Goal: Transaction & Acquisition: Purchase product/service

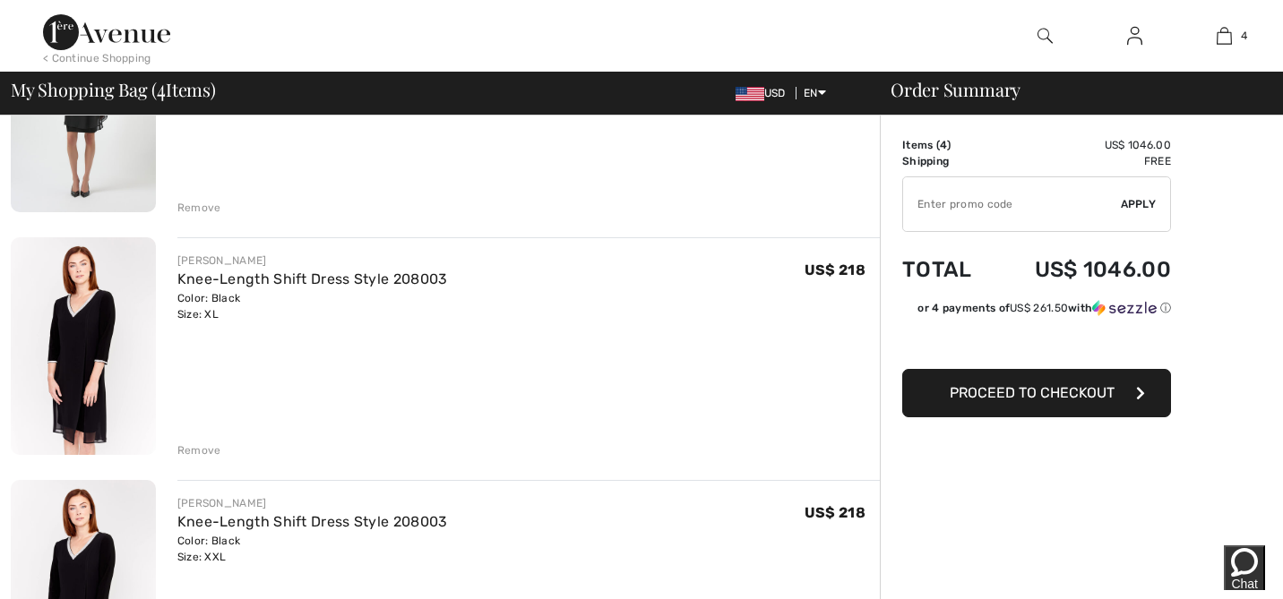
scroll to position [549, 0]
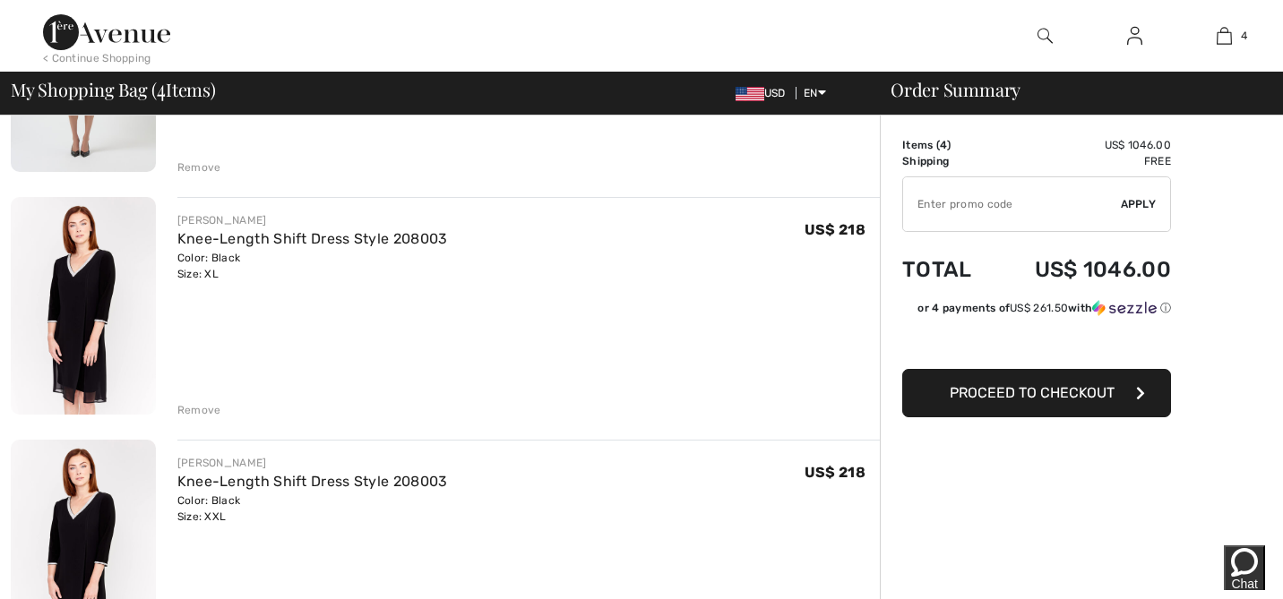
click at [194, 408] on div "Remove" at bounding box center [199, 410] width 44 height 16
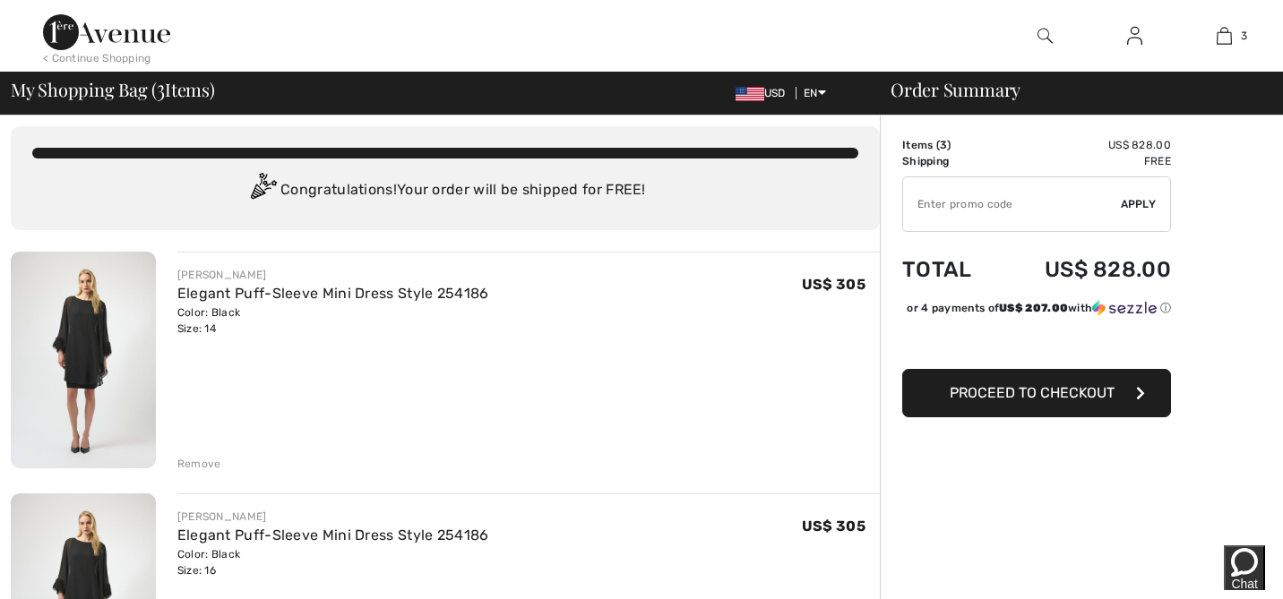
scroll to position [0, 0]
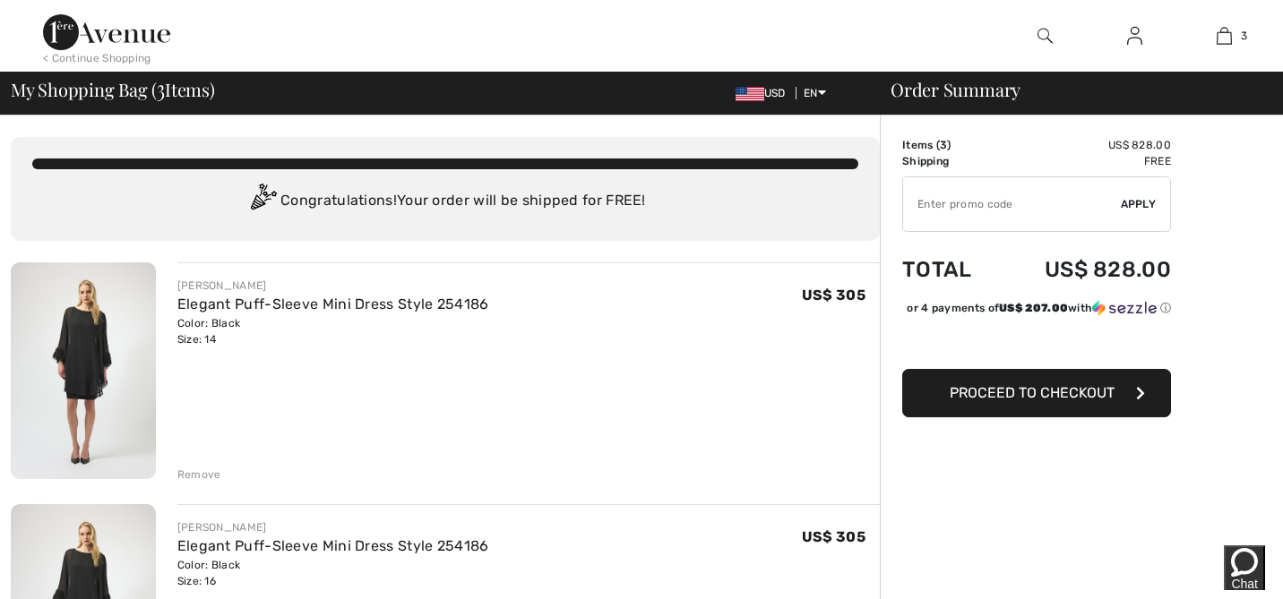
click at [92, 366] on img at bounding box center [83, 371] width 145 height 217
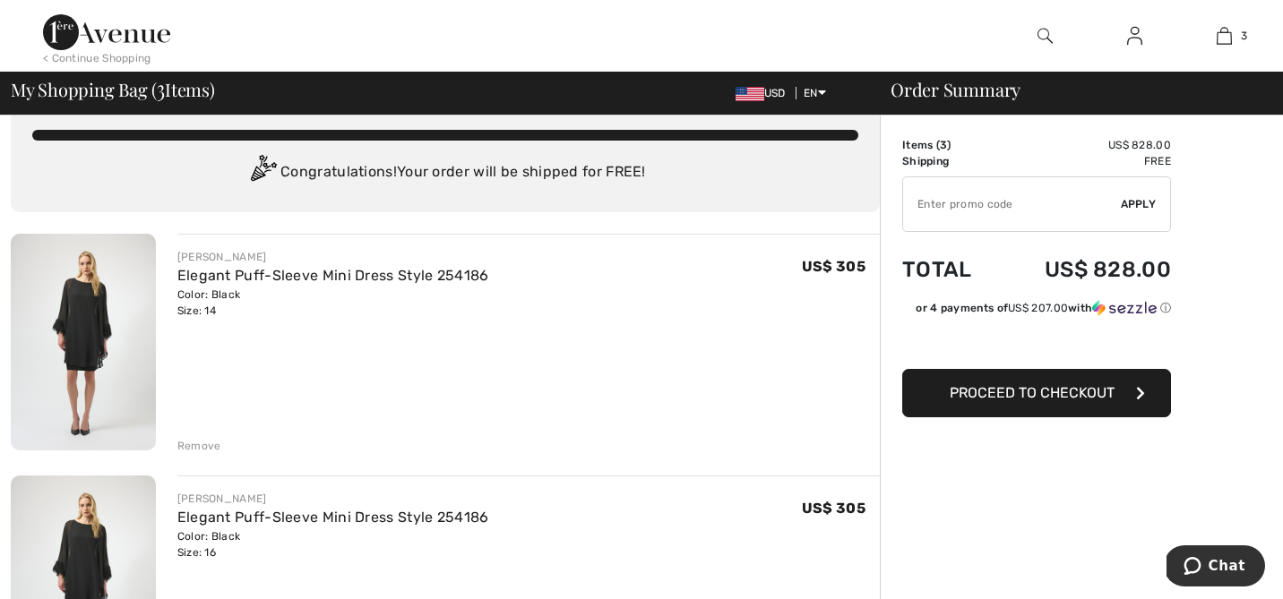
scroll to position [61, 0]
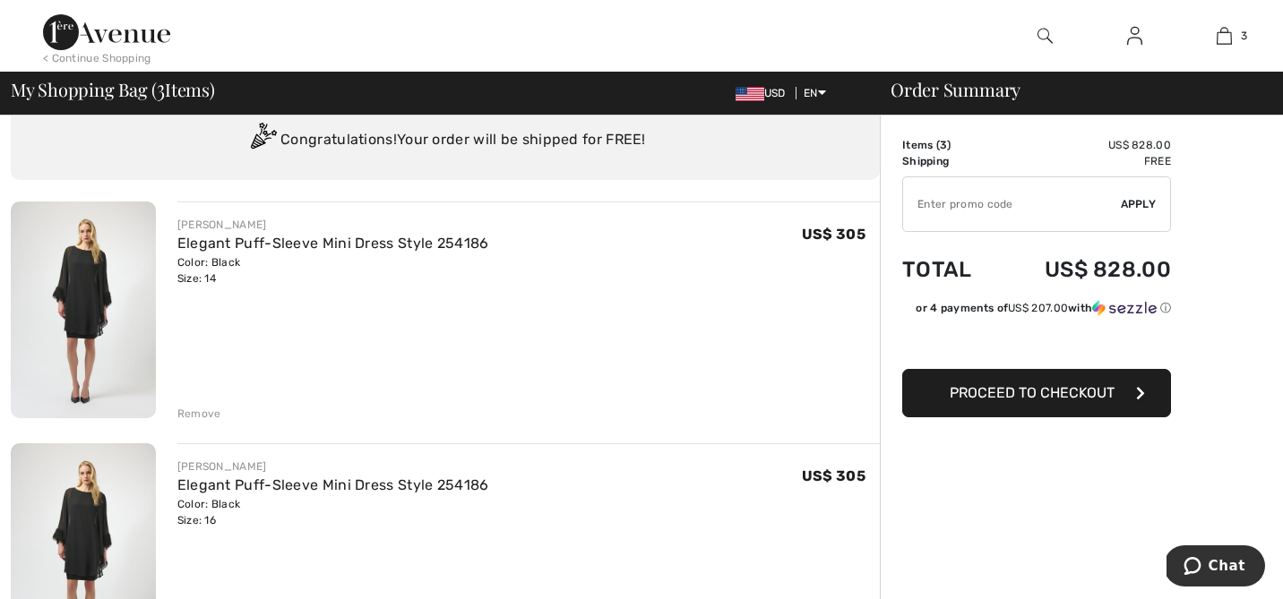
click at [198, 405] on div "Remove" at bounding box center [528, 412] width 702 height 20
click at [198, 411] on div "Remove" at bounding box center [199, 414] width 44 height 16
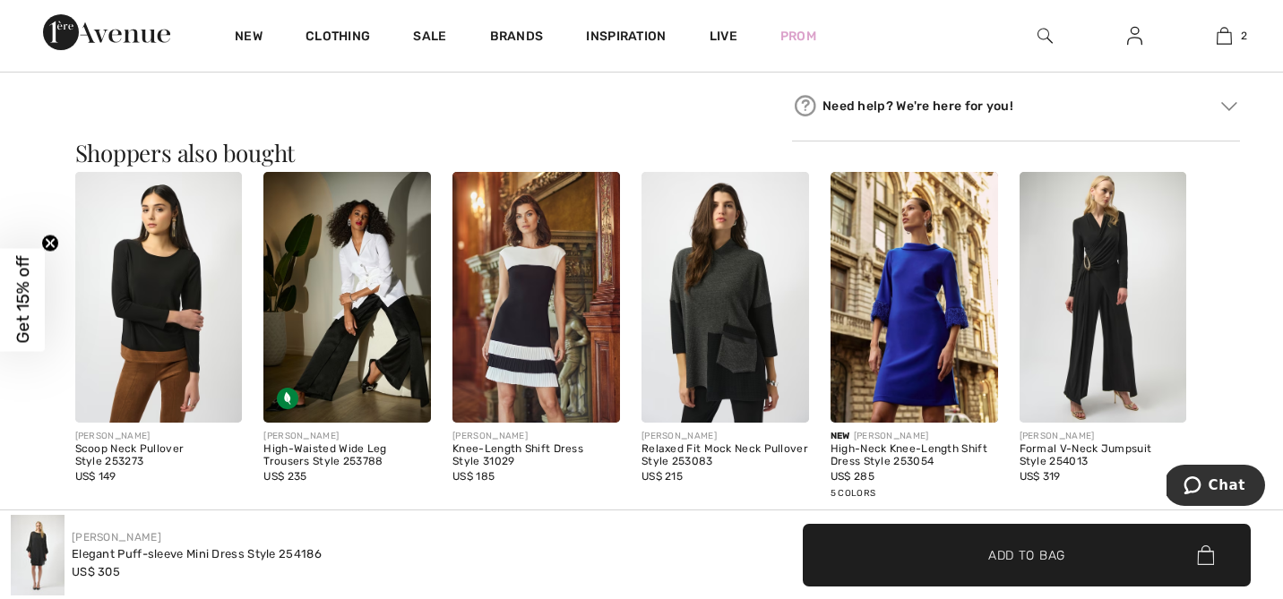
scroll to position [1033, 0]
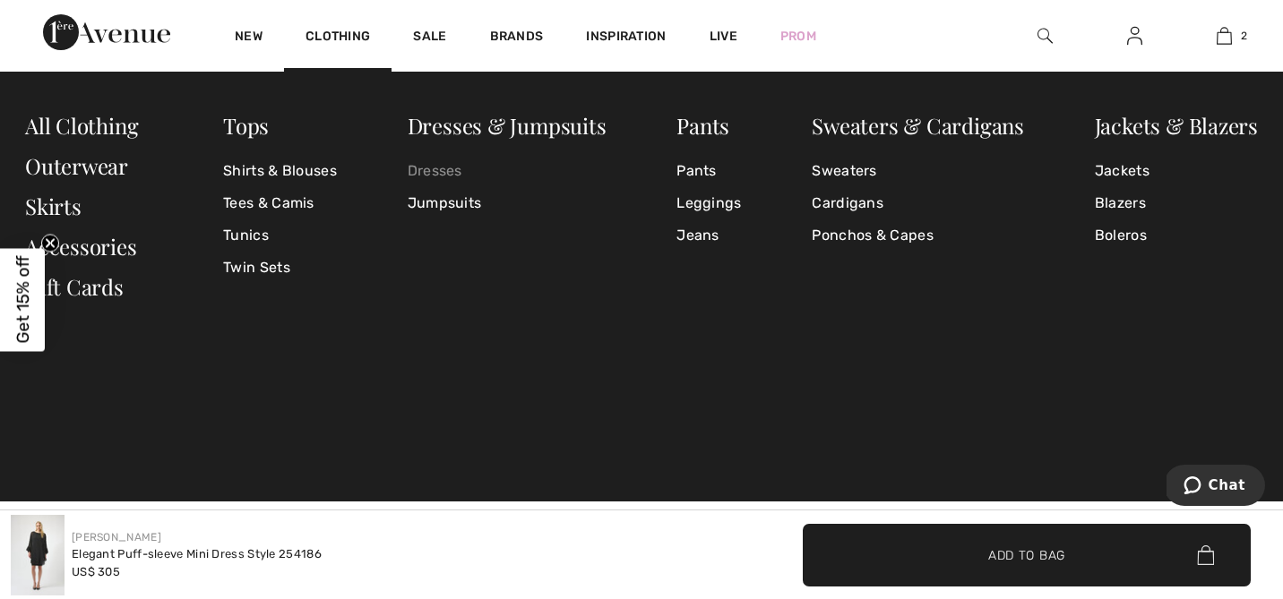
click at [432, 167] on link "Dresses" at bounding box center [507, 171] width 199 height 32
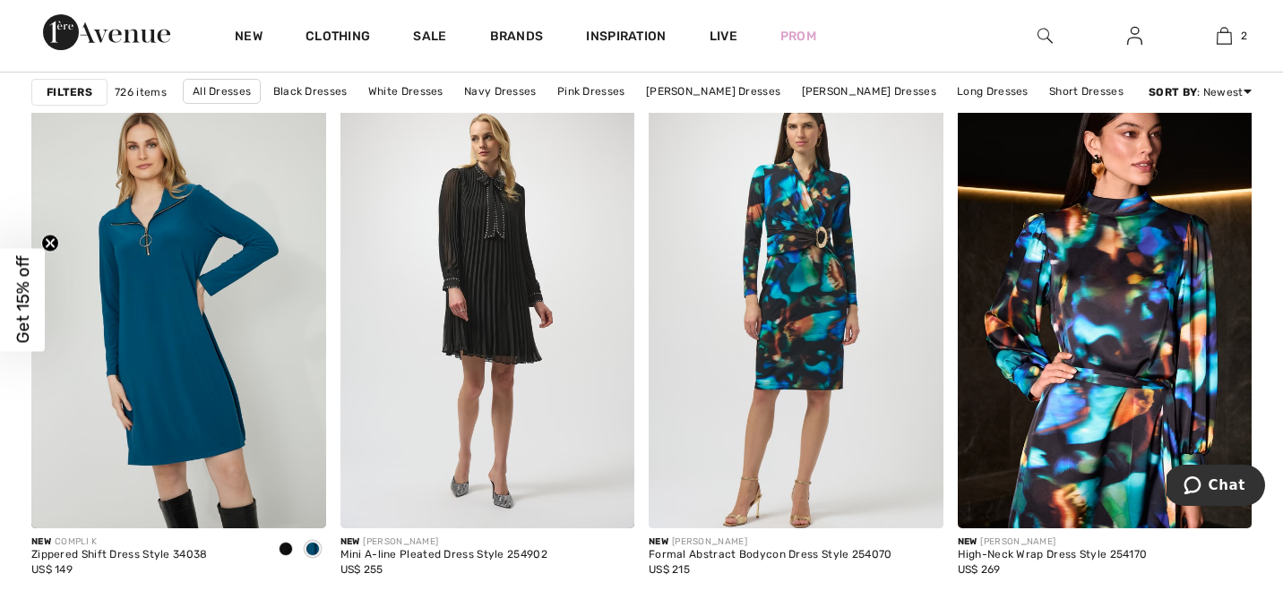
scroll to position [1808, 0]
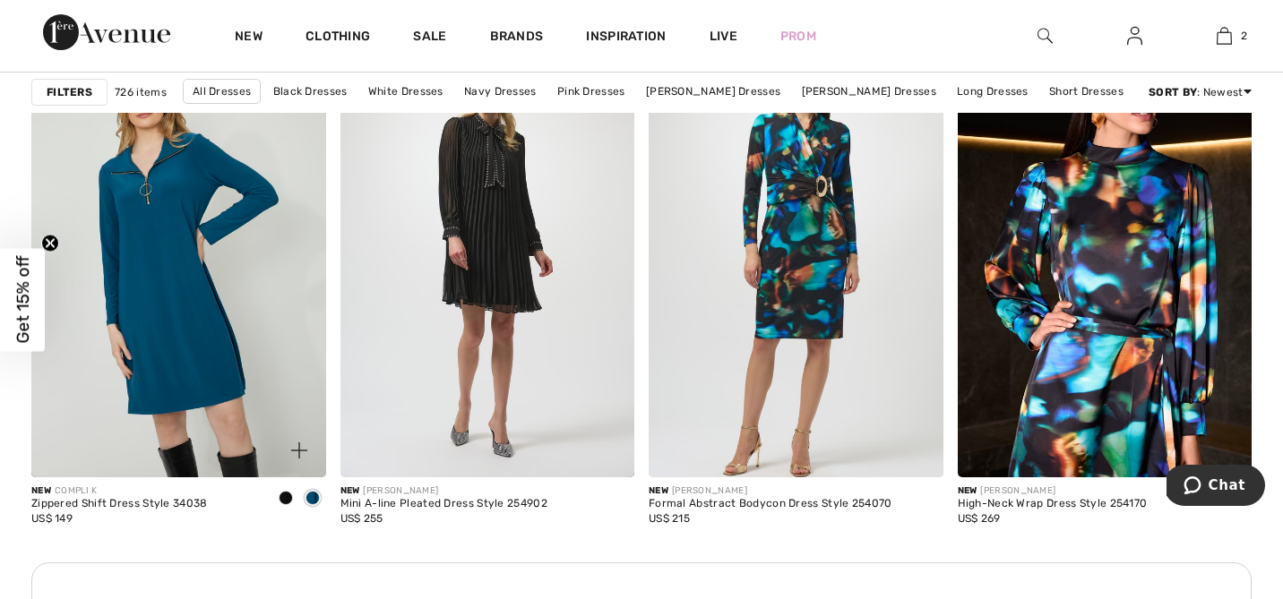
click at [282, 493] on span at bounding box center [286, 498] width 14 height 14
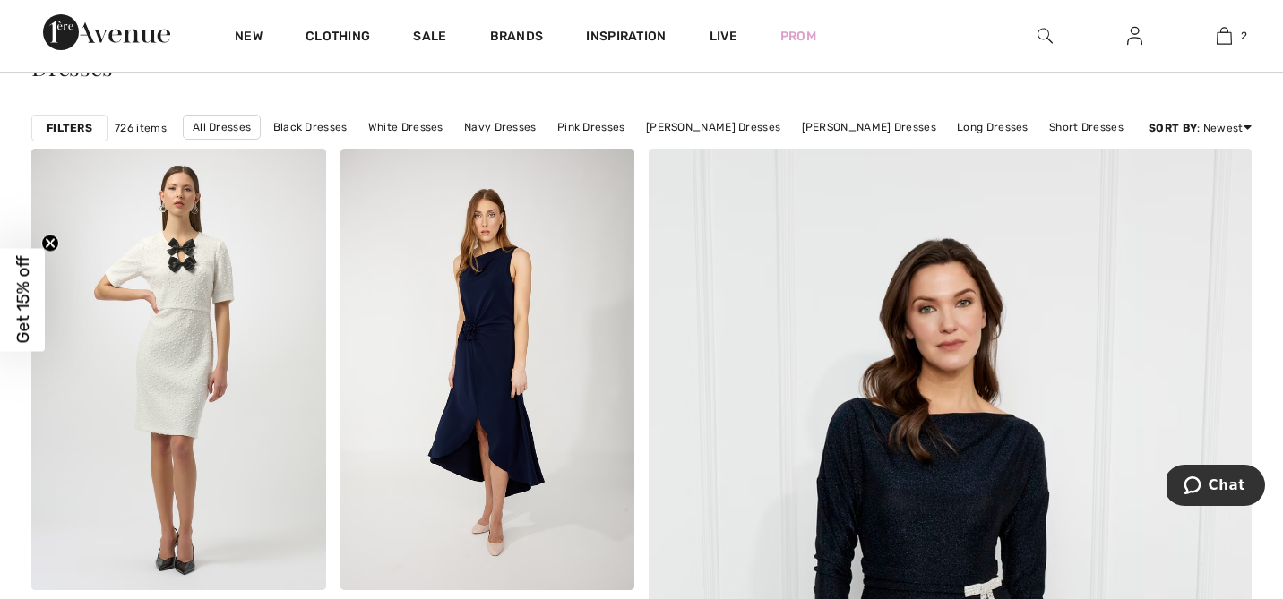
scroll to position [0, 0]
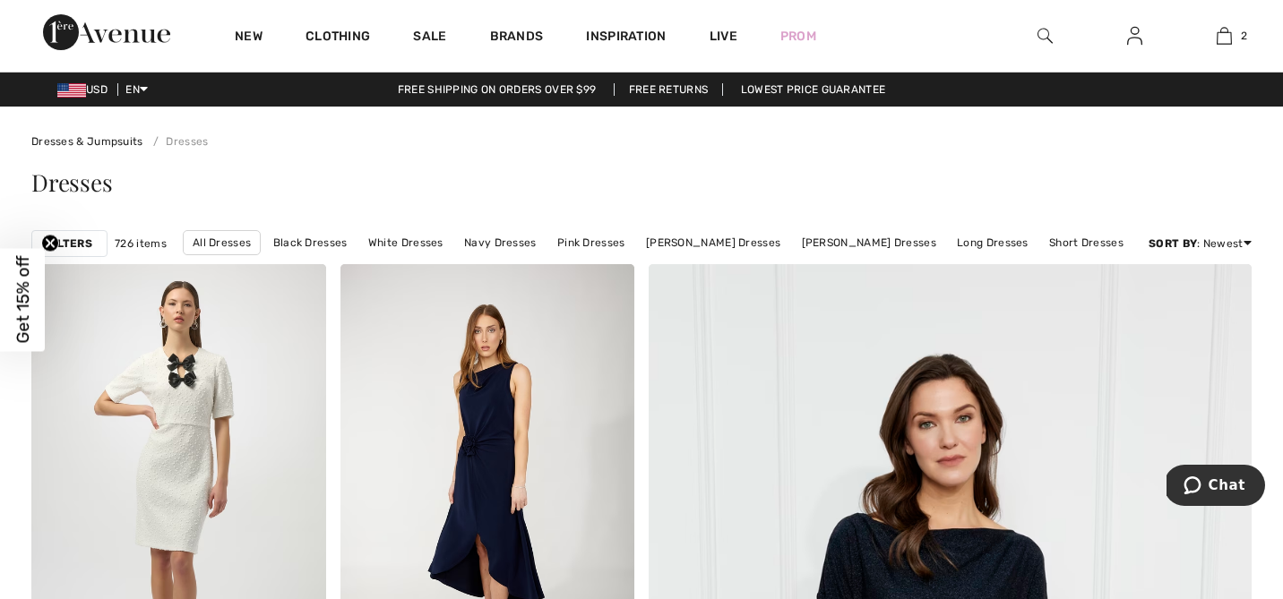
click at [73, 238] on strong "Filters" at bounding box center [70, 244] width 46 height 16
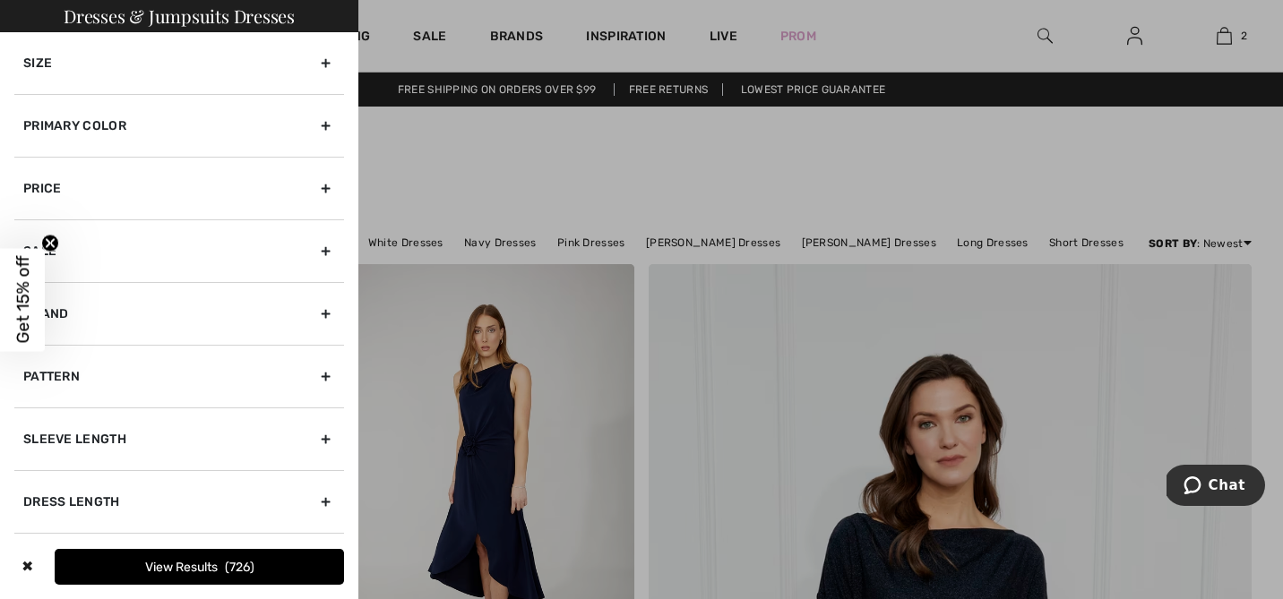
click at [324, 430] on div "Sleeve length" at bounding box center [179, 439] width 330 height 63
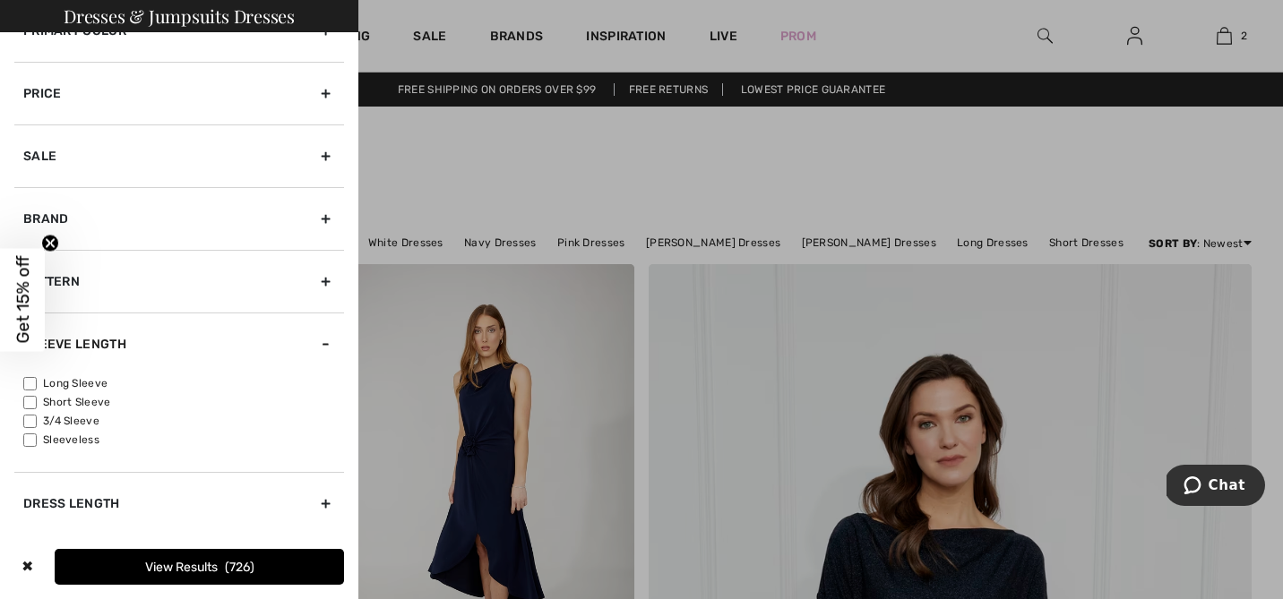
scroll to position [97, 0]
click at [29, 414] on input"] "3/4 Sleeve" at bounding box center [29, 419] width 13 height 13
checkbox input"] "true"
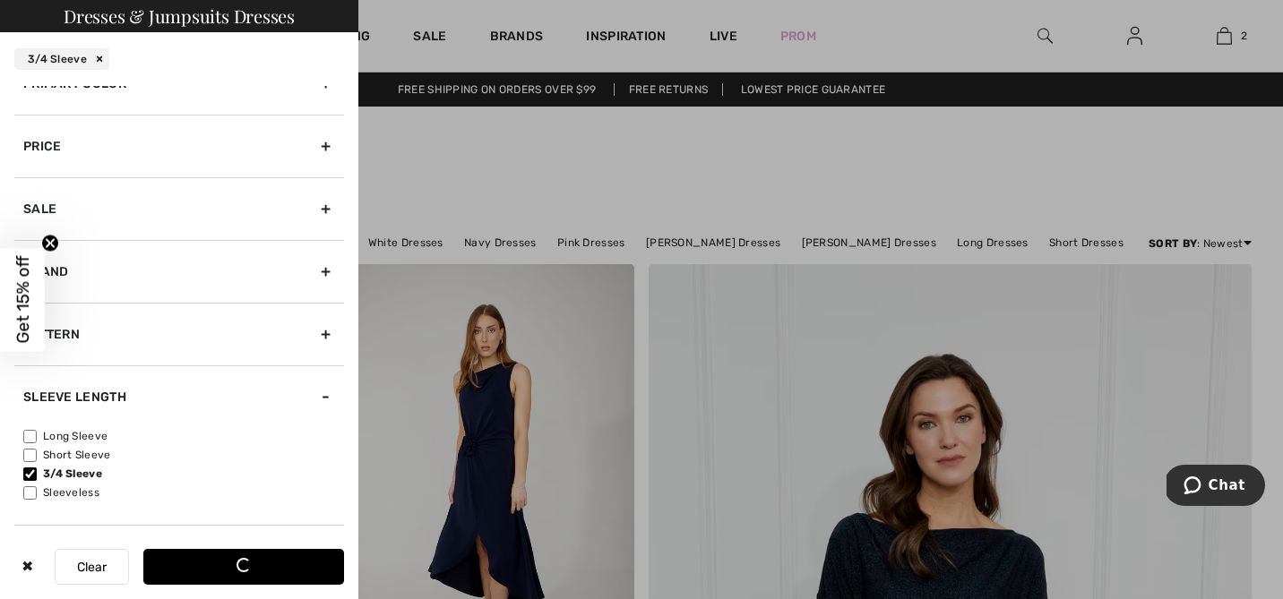
scroll to position [98, 0]
click at [29, 430] on input"] "Long Sleeve" at bounding box center [29, 435] width 13 height 13
checkbox input"] "true"
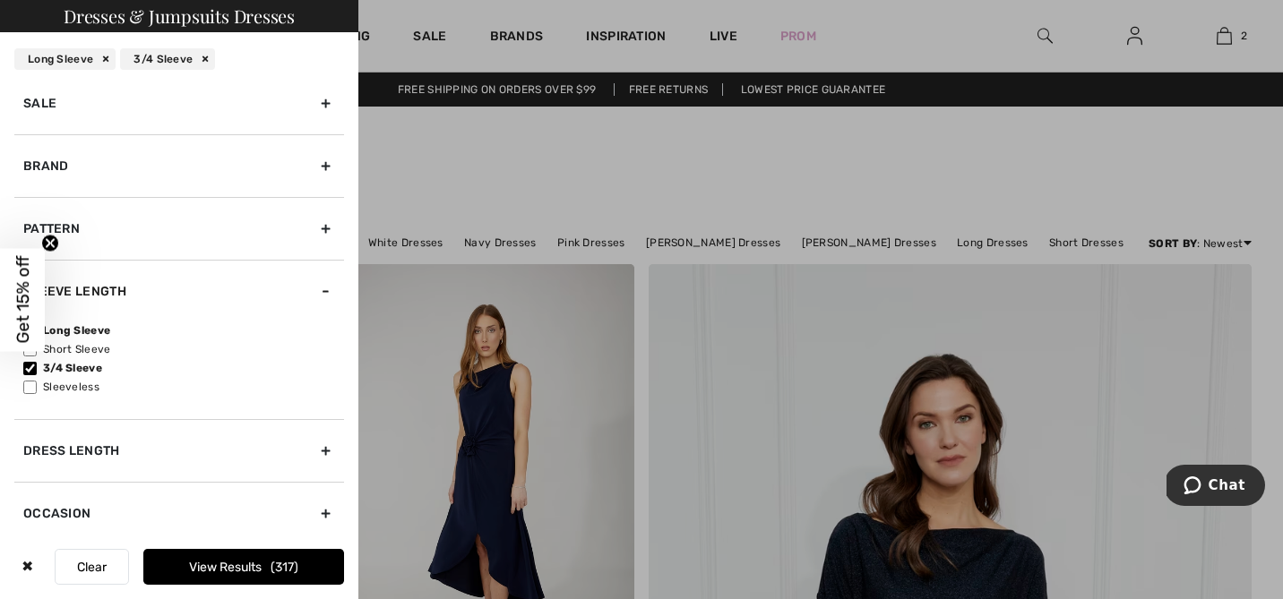
scroll to position [212, 0]
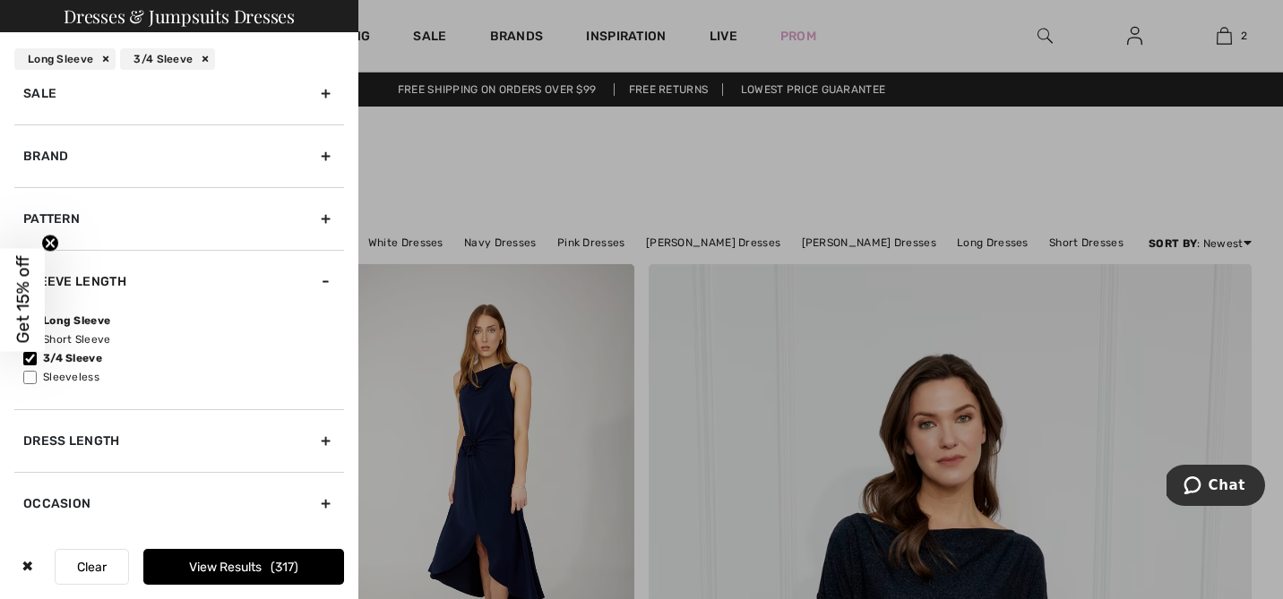
click at [317, 500] on div "Occasion" at bounding box center [179, 503] width 330 height 63
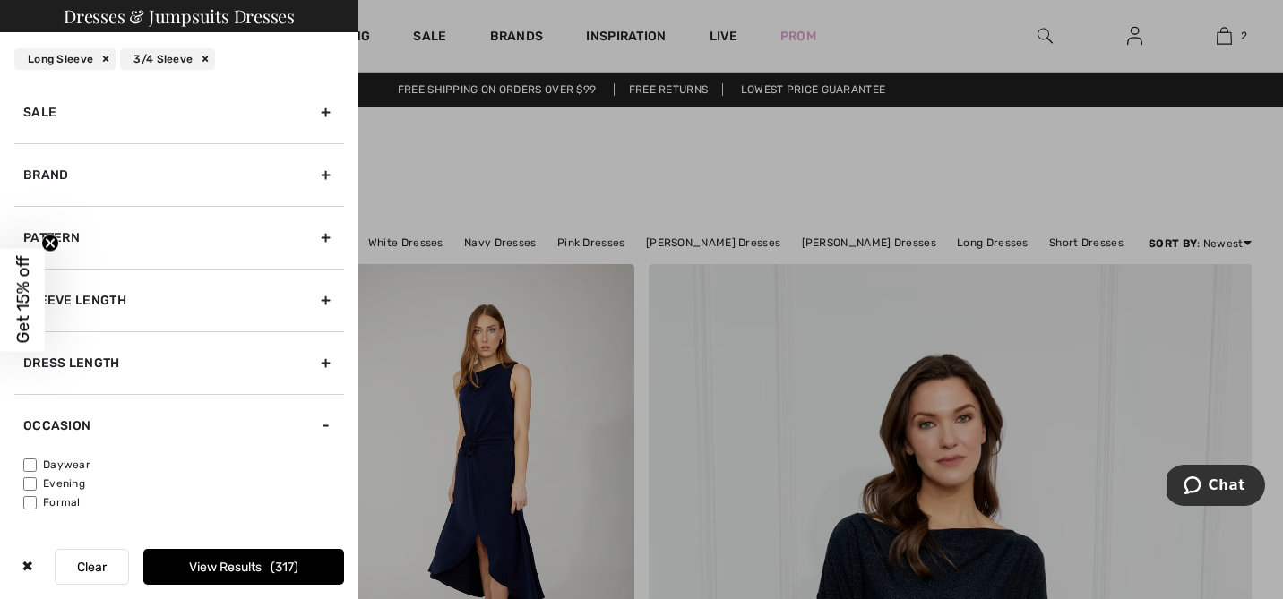
scroll to position [194, 0]
click at [27, 478] on input"] "Evening" at bounding box center [29, 484] width 13 height 13
checkbox input"] "true"
click at [31, 498] on input"] "Formal" at bounding box center [29, 502] width 13 height 13
checkbox input"] "true"
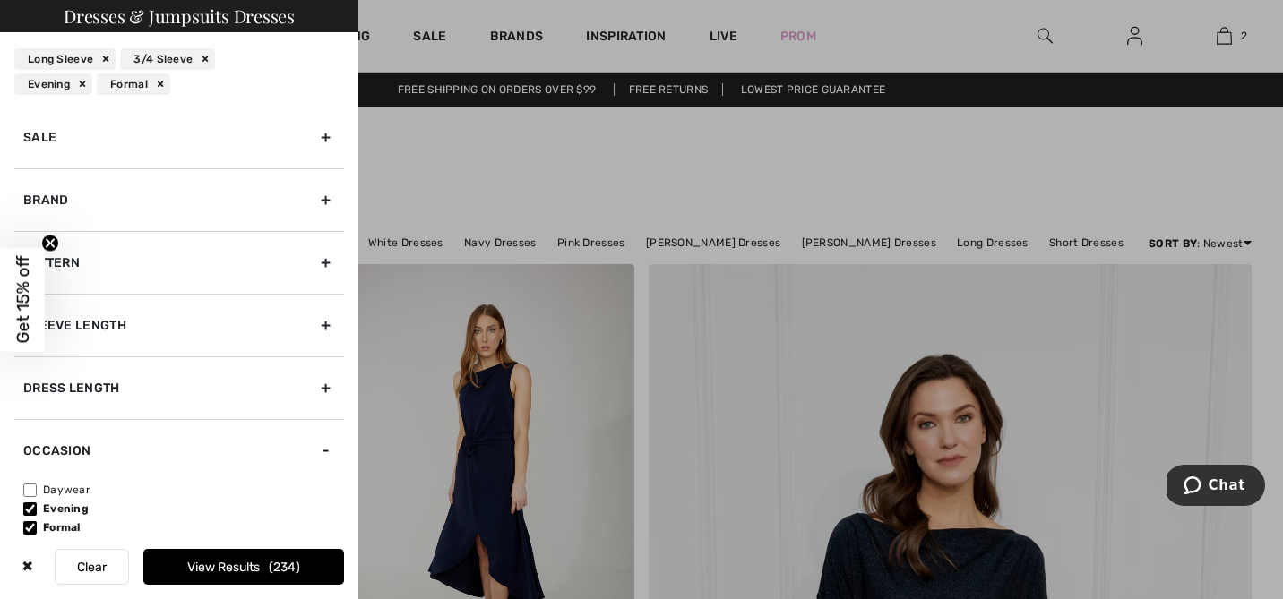
click at [214, 562] on button "View Results 234" at bounding box center [243, 567] width 201 height 36
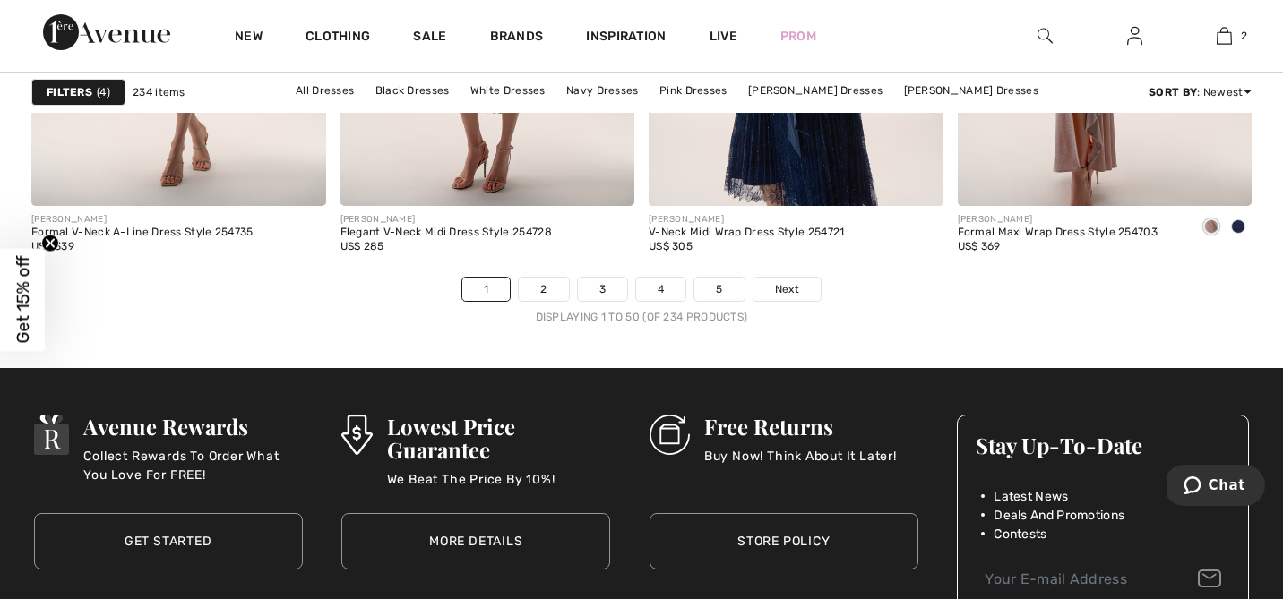
scroll to position [8023, 0]
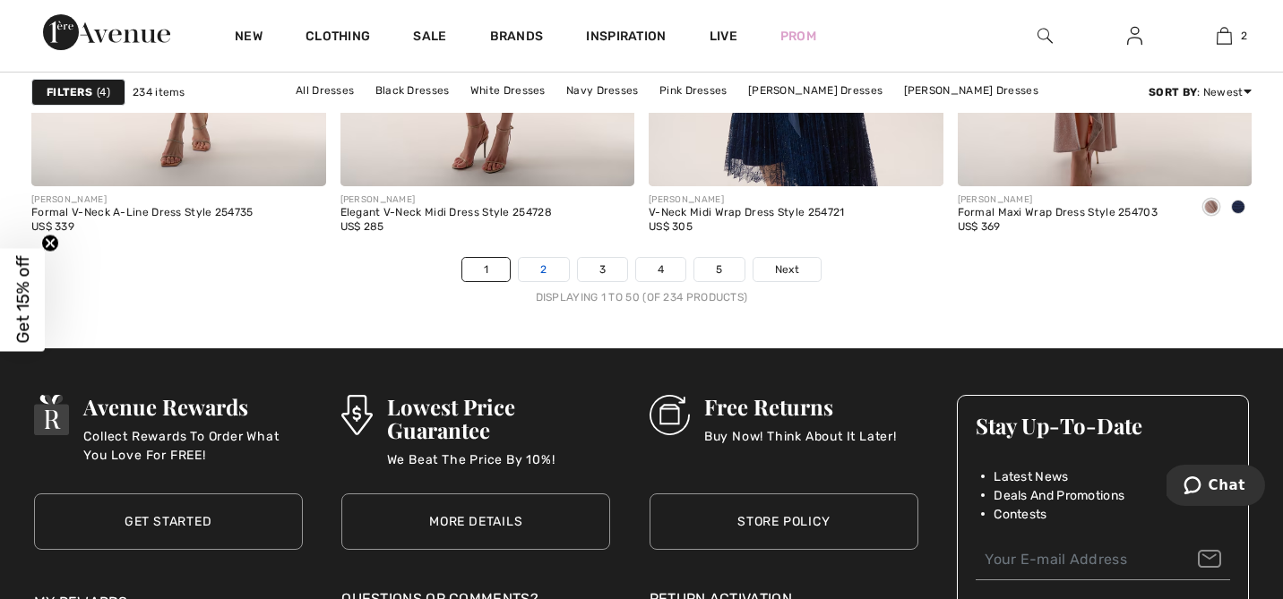
click at [551, 266] on link "2" at bounding box center [543, 269] width 49 height 23
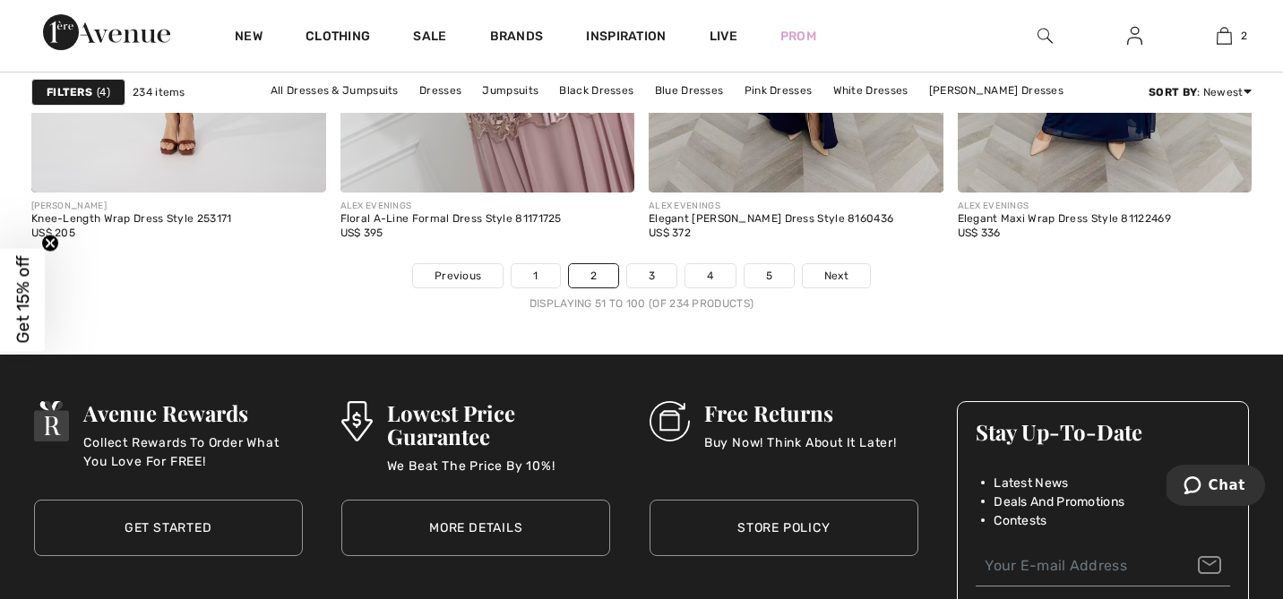
scroll to position [8021, 0]
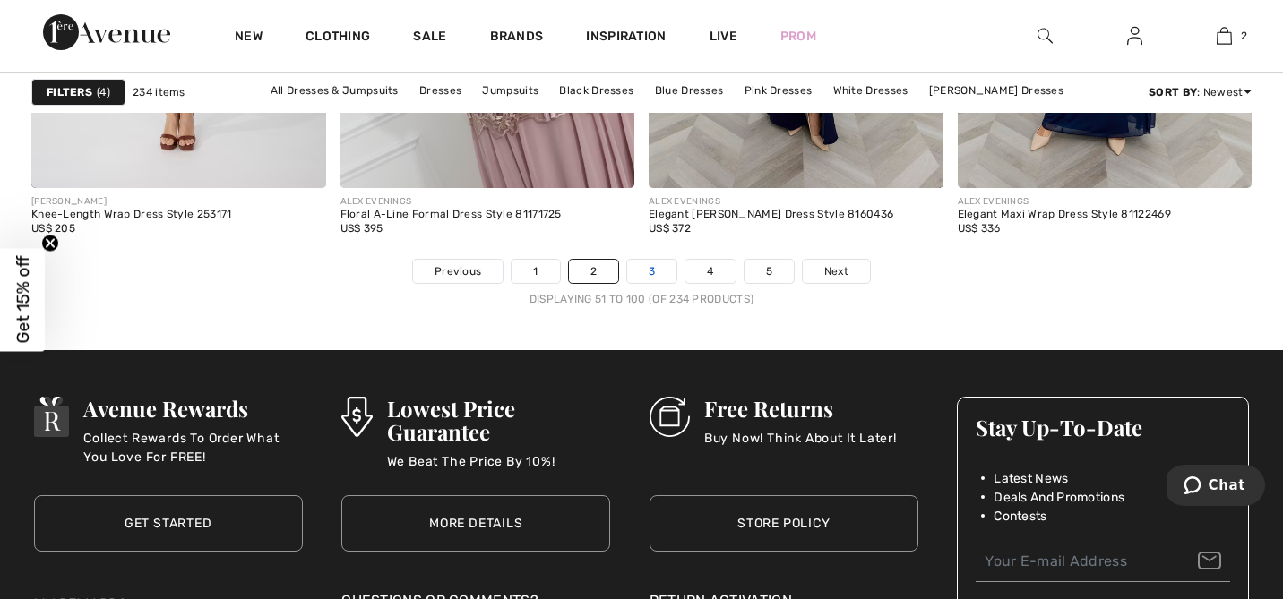
click at [651, 265] on link "3" at bounding box center [651, 271] width 49 height 23
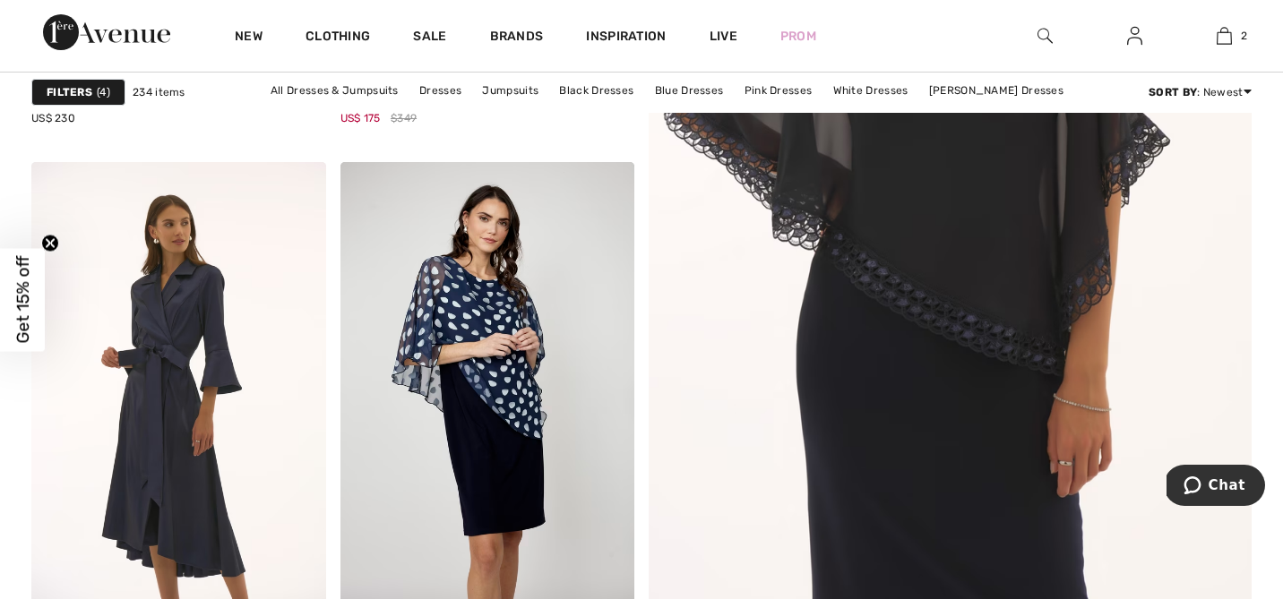
scroll to position [566, 0]
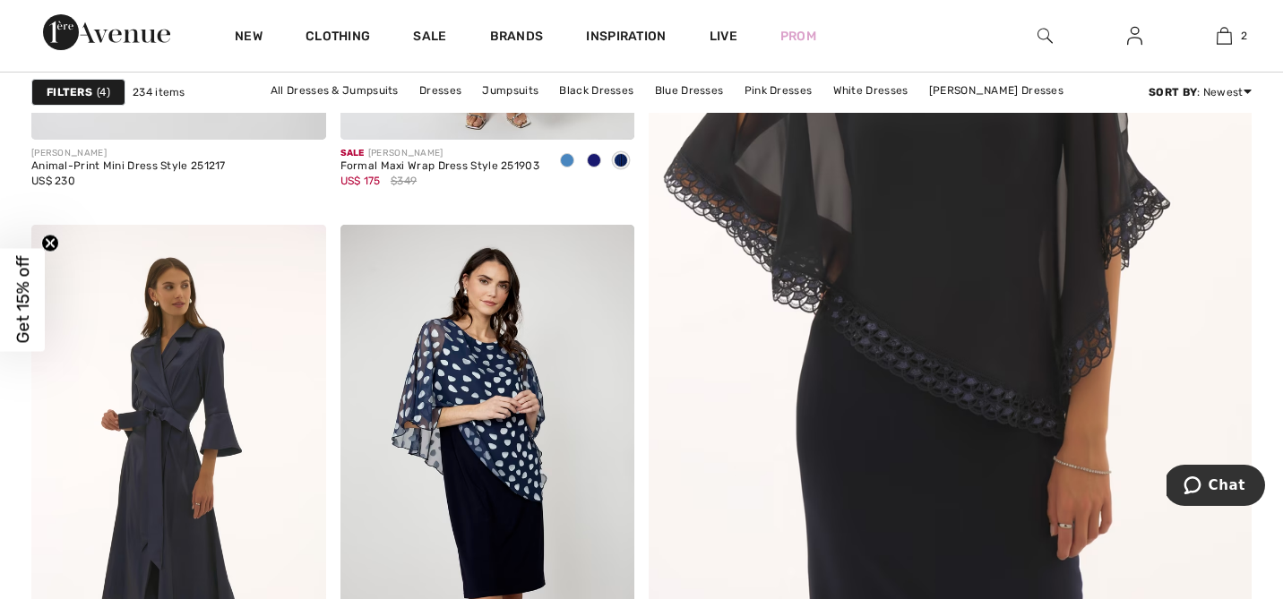
click at [904, 276] on img at bounding box center [951, 240] width 724 height 1085
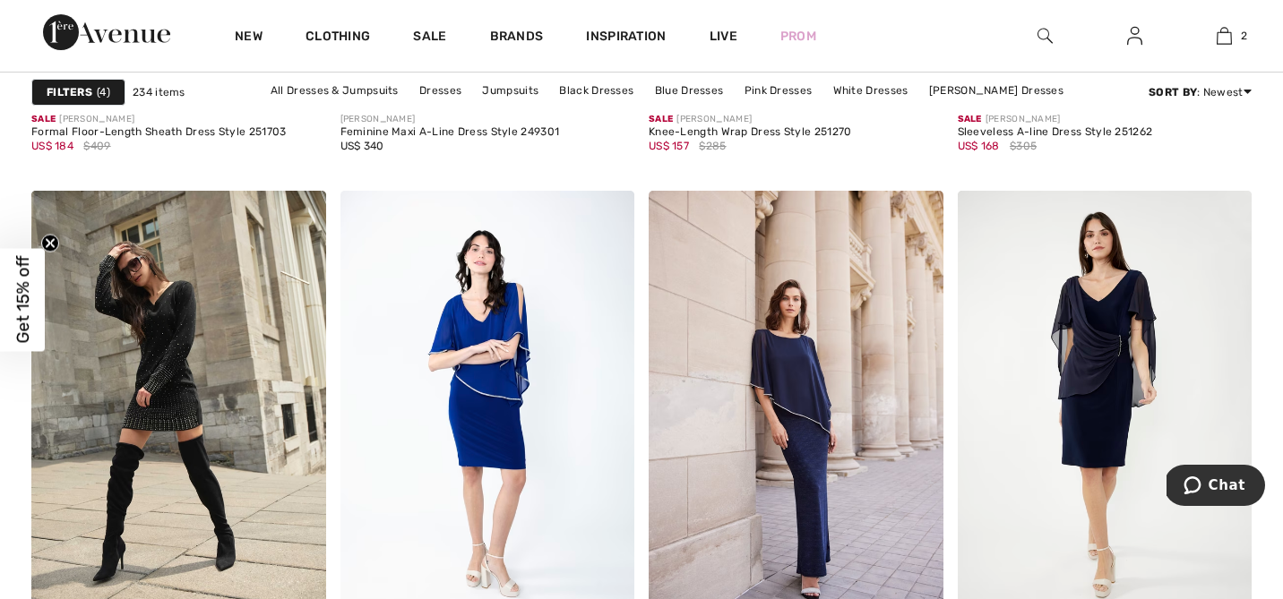
scroll to position [3438, 0]
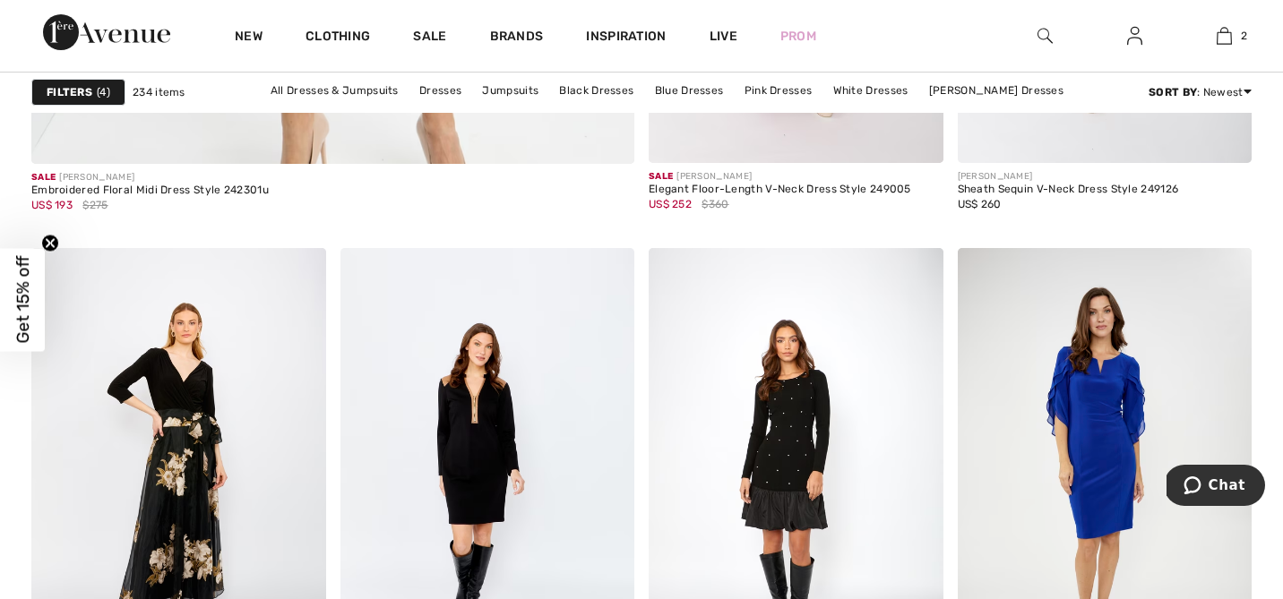
scroll to position [5212, 0]
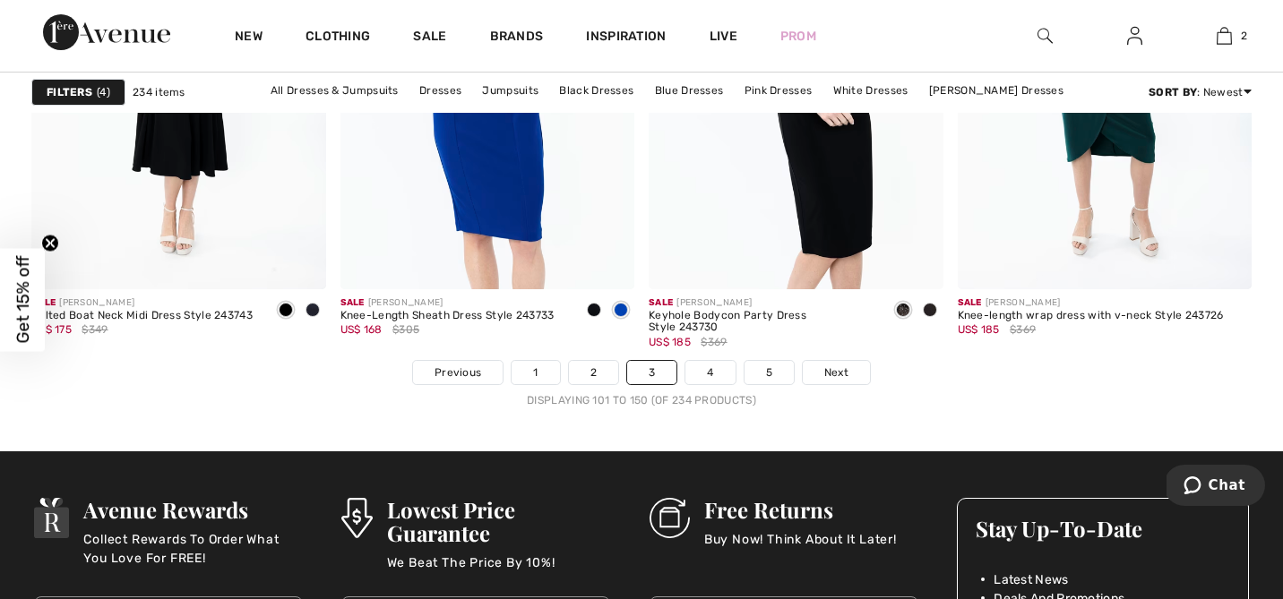
scroll to position [7922, 0]
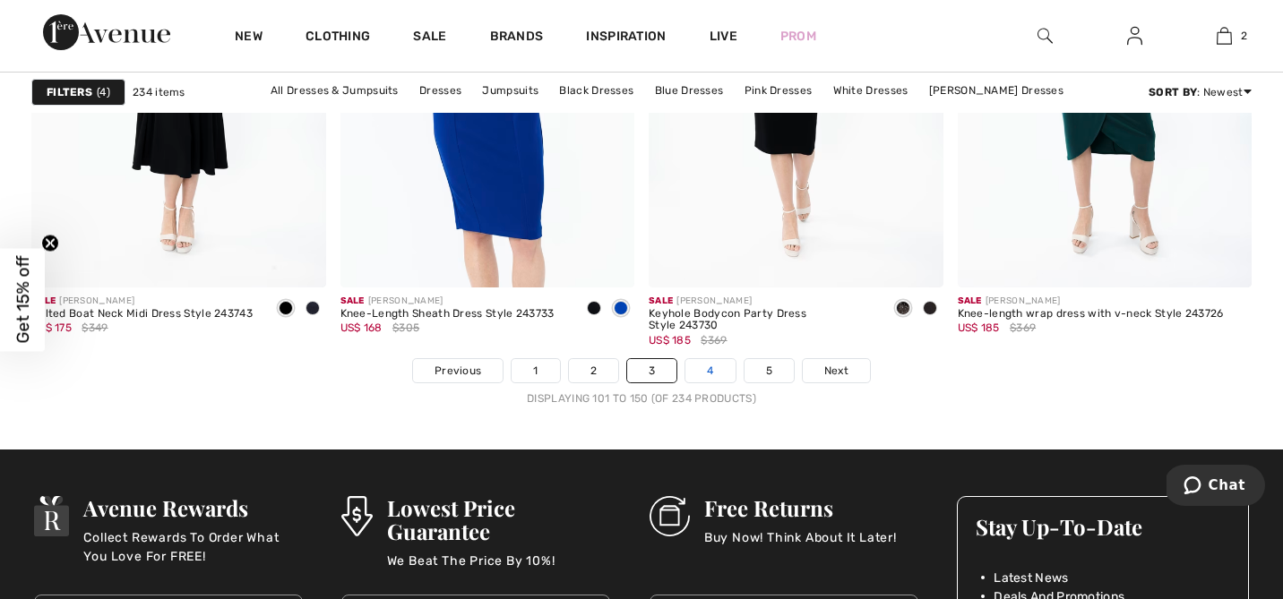
click at [710, 366] on link "4" at bounding box center [709, 370] width 49 height 23
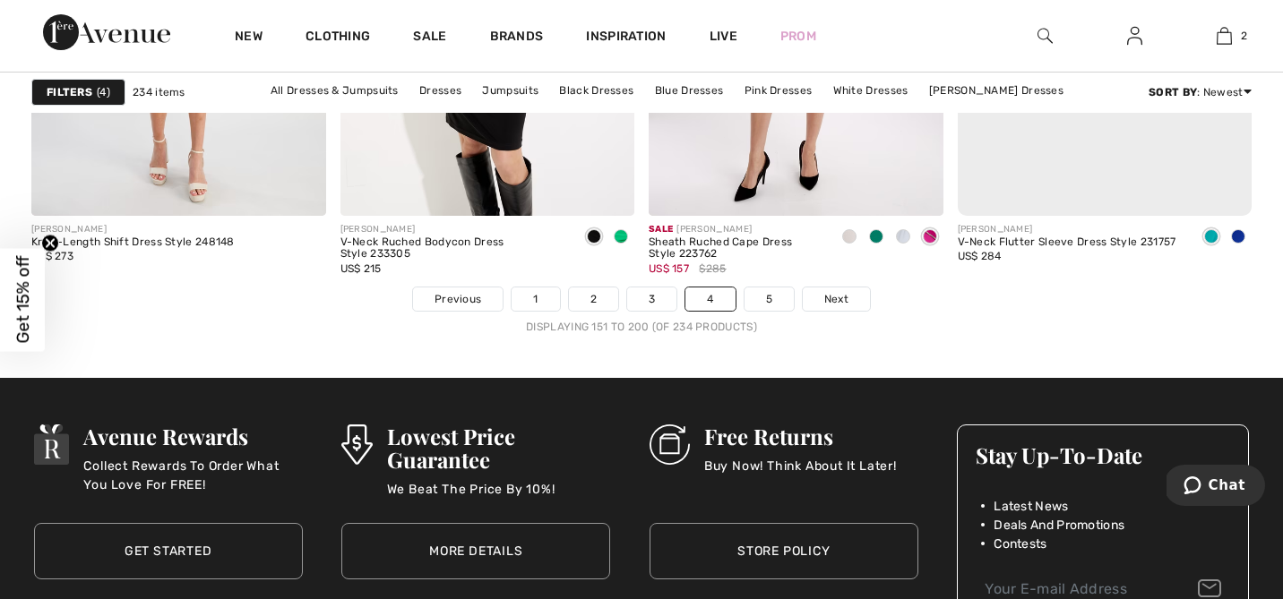
scroll to position [7962, 0]
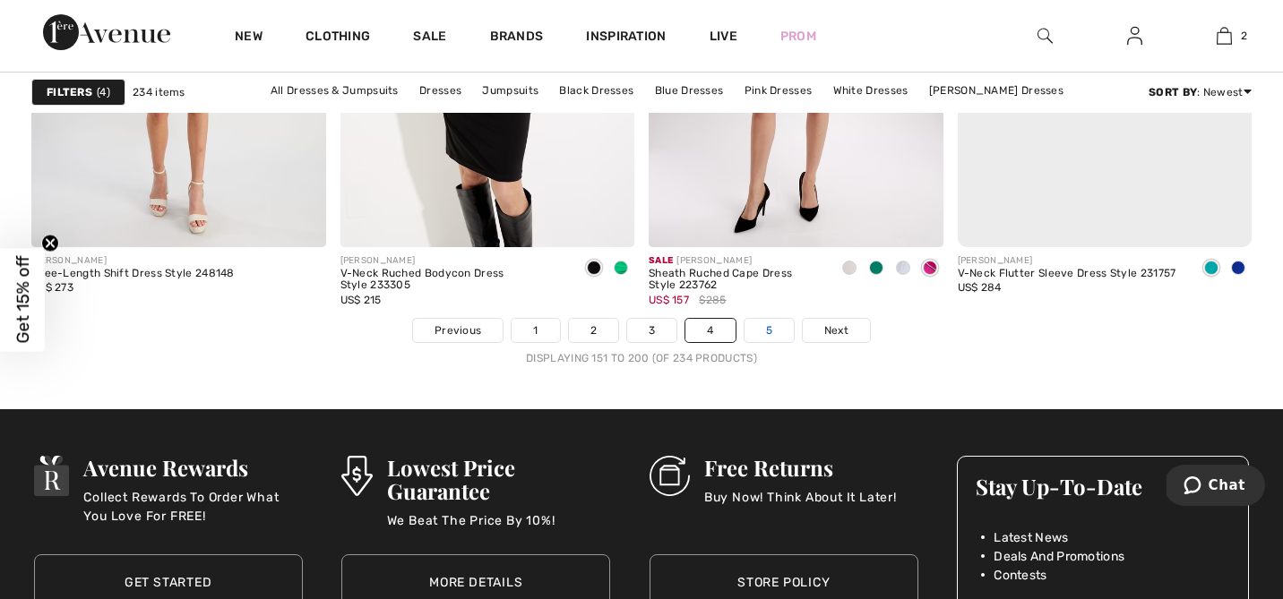
click at [763, 324] on link "5" at bounding box center [769, 330] width 49 height 23
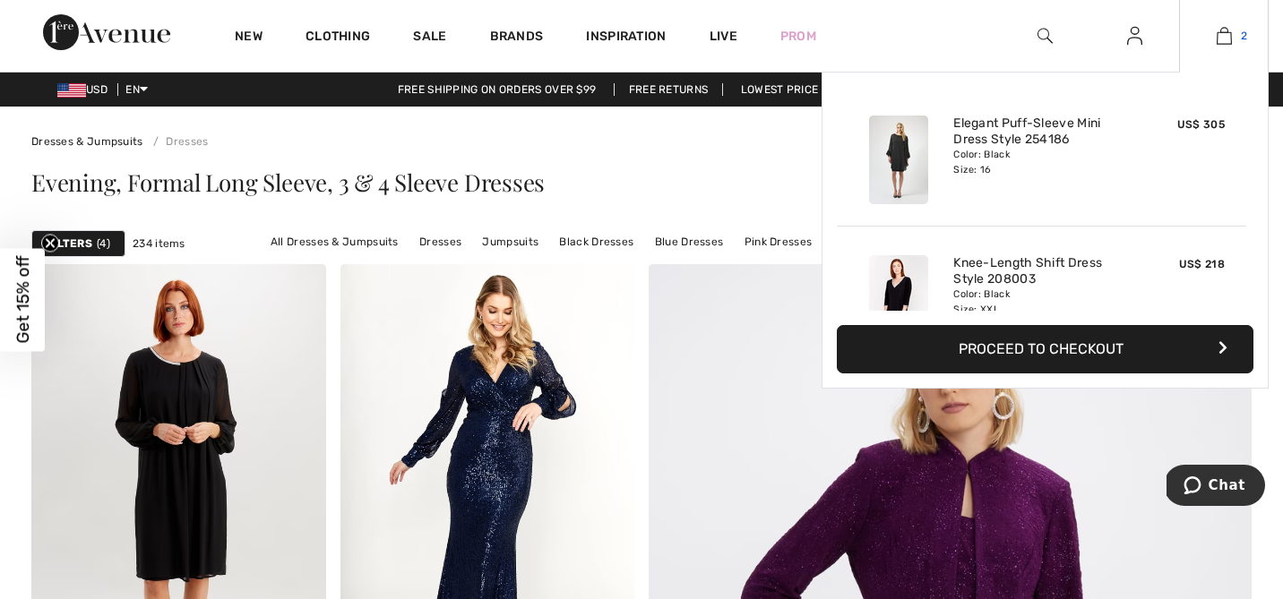
click at [1227, 34] on img at bounding box center [1224, 36] width 15 height 22
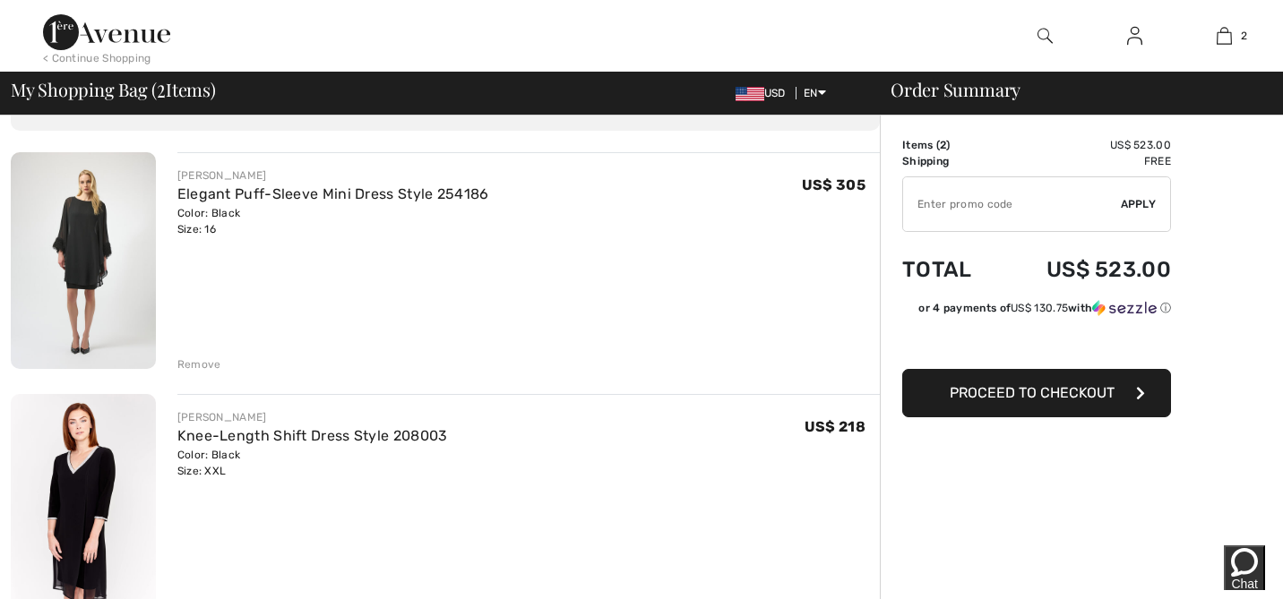
scroll to position [101, 0]
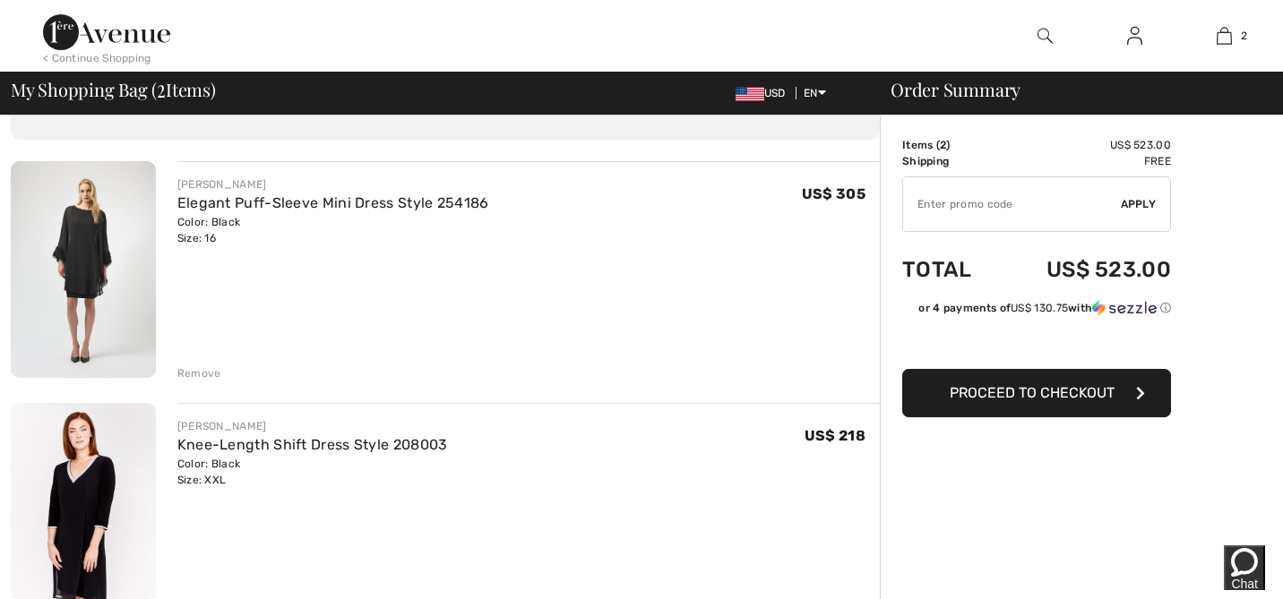
click at [994, 396] on span "Proceed to Checkout" at bounding box center [1032, 392] width 165 height 17
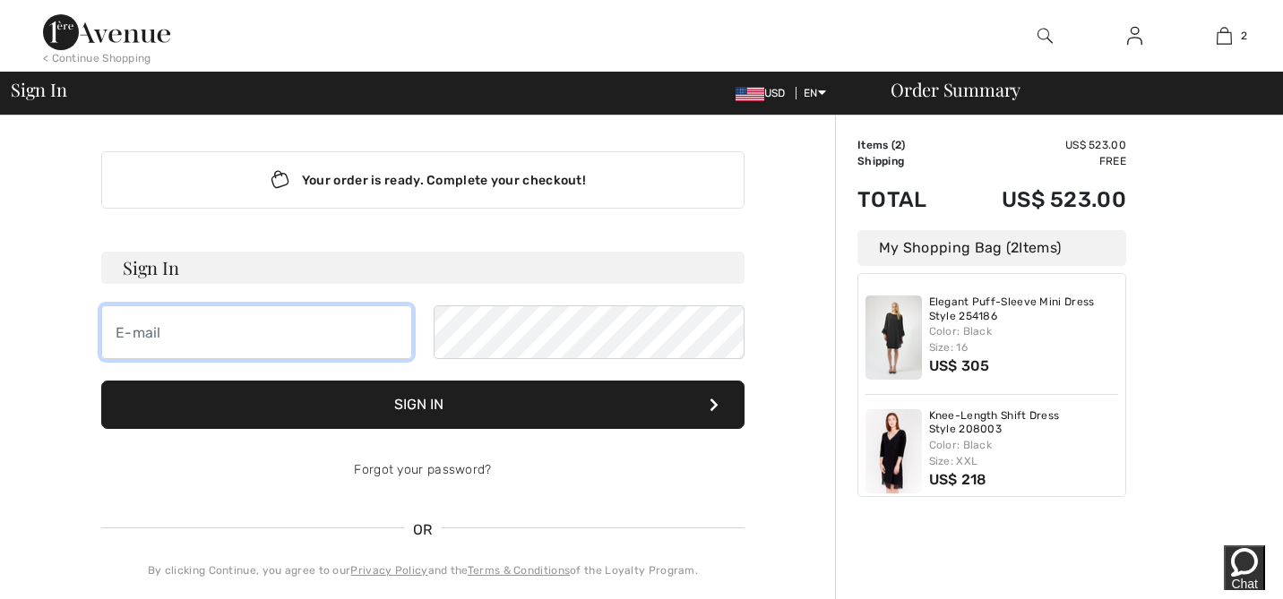
click at [161, 337] on input "email" at bounding box center [256, 333] width 311 height 54
type input "beviola@aol.com"
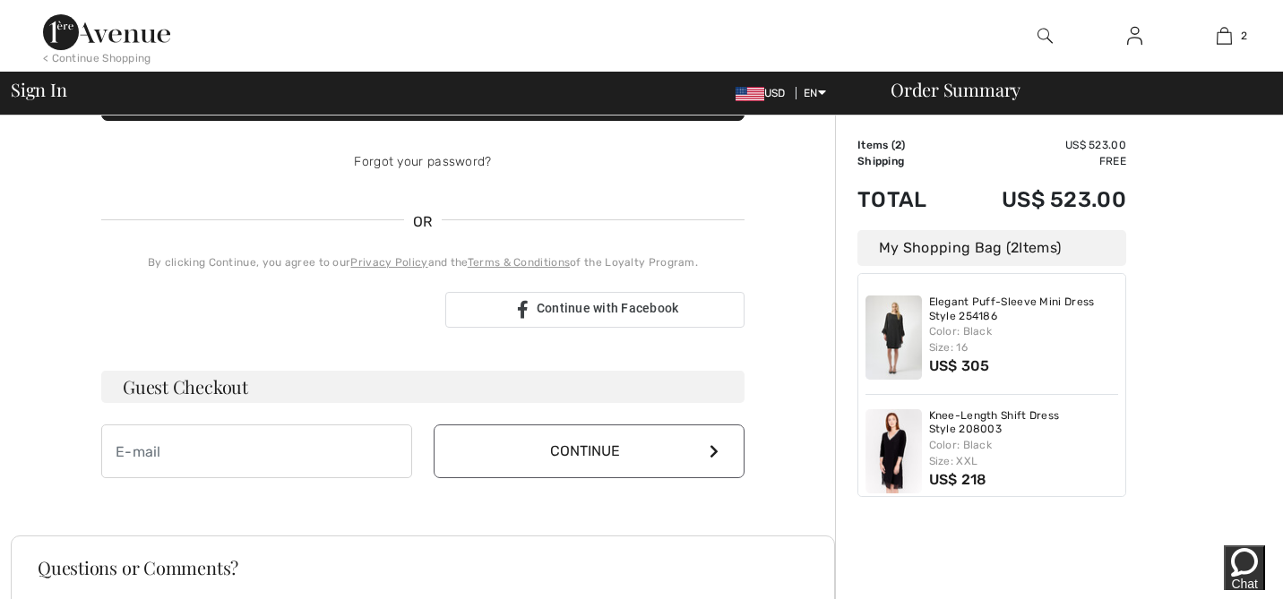
scroll to position [309, 0]
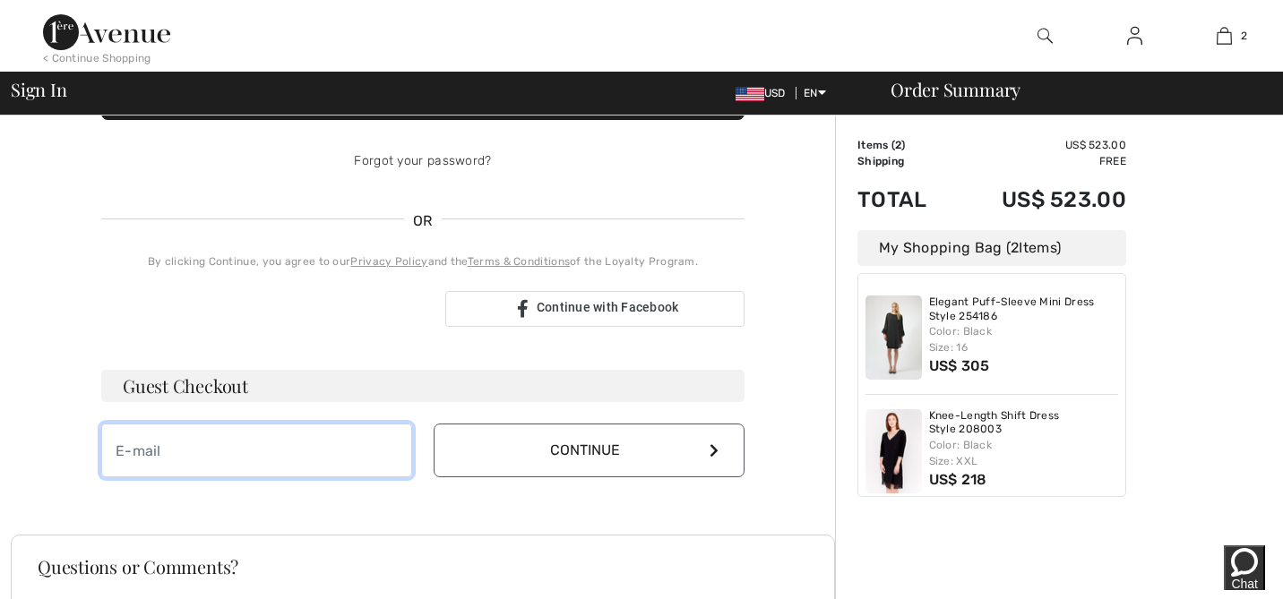
click at [127, 450] on input "email" at bounding box center [256, 451] width 311 height 54
type input "beviola@aol.com"
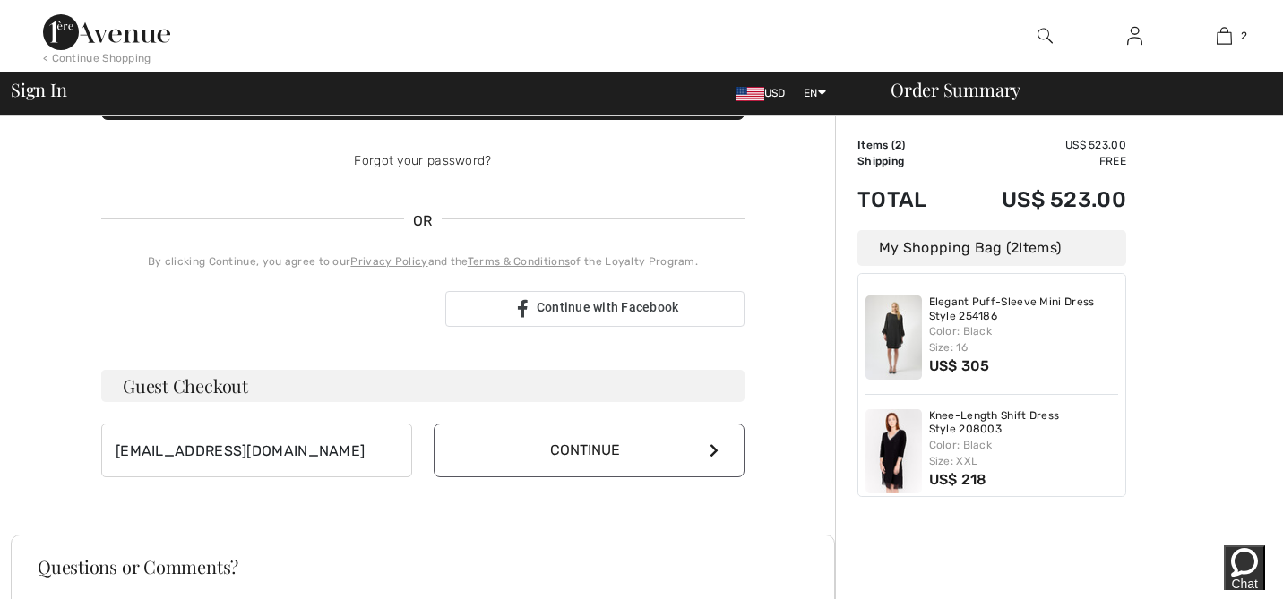
click at [532, 450] on button "Continue" at bounding box center [589, 451] width 311 height 54
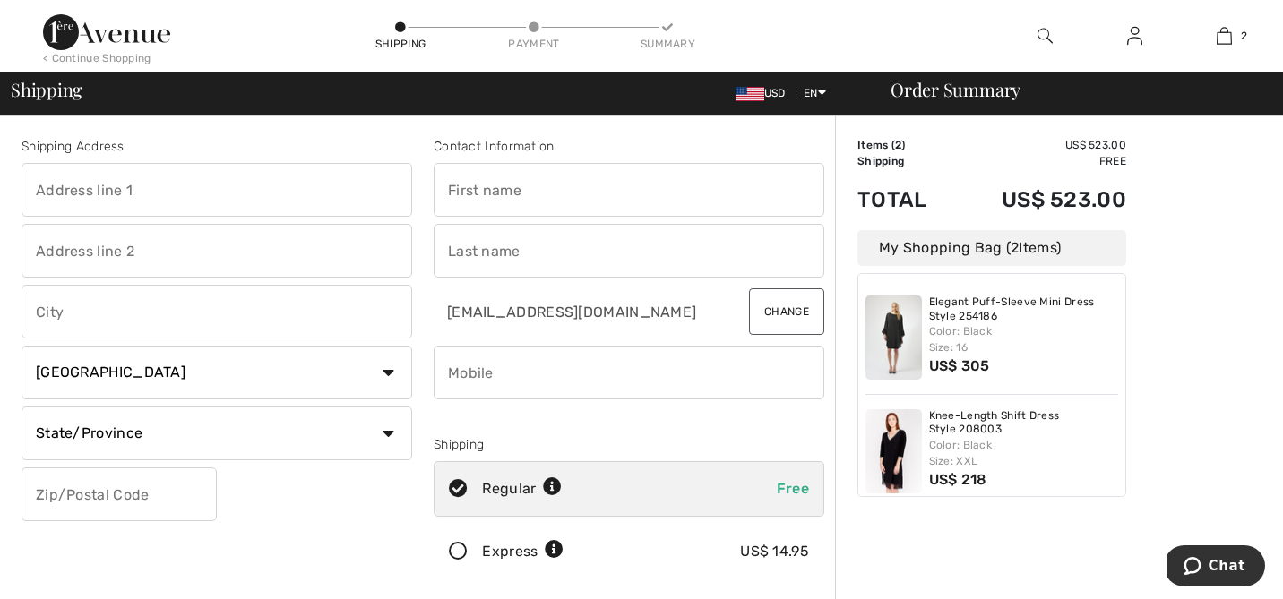
click at [464, 195] on input "text" at bounding box center [629, 190] width 391 height 54
click at [76, 189] on input "text" at bounding box center [217, 190] width 391 height 54
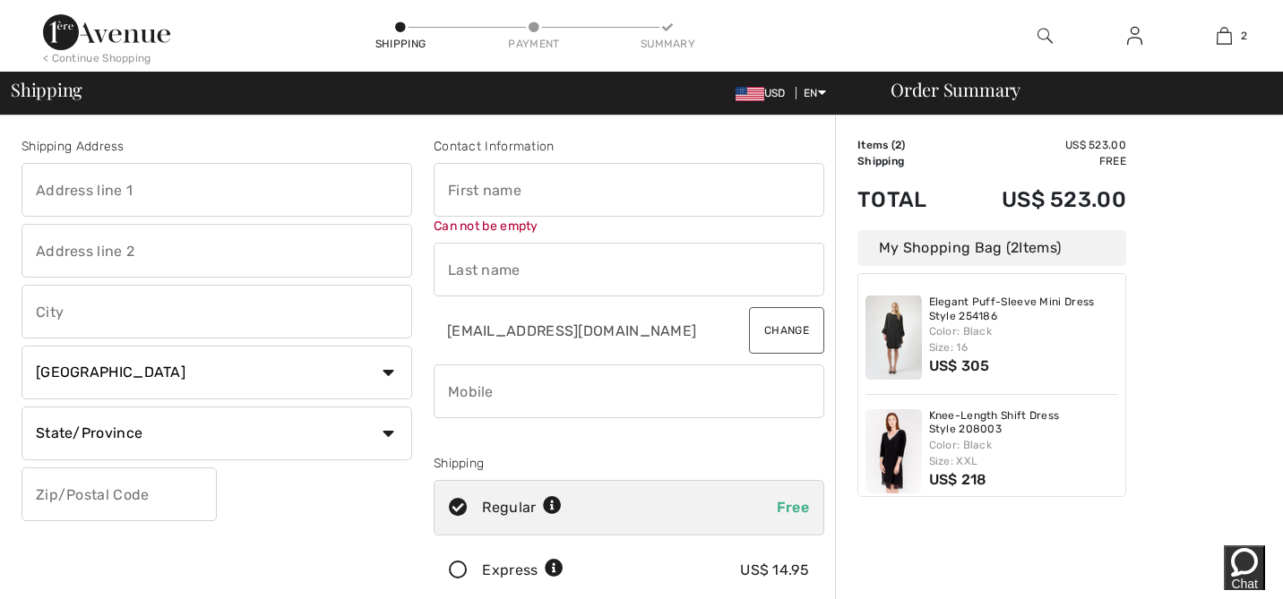
type input "5653 WOODCREST DR"
type input "EDINA"
select select "US"
select select "MN"
type input "55424"
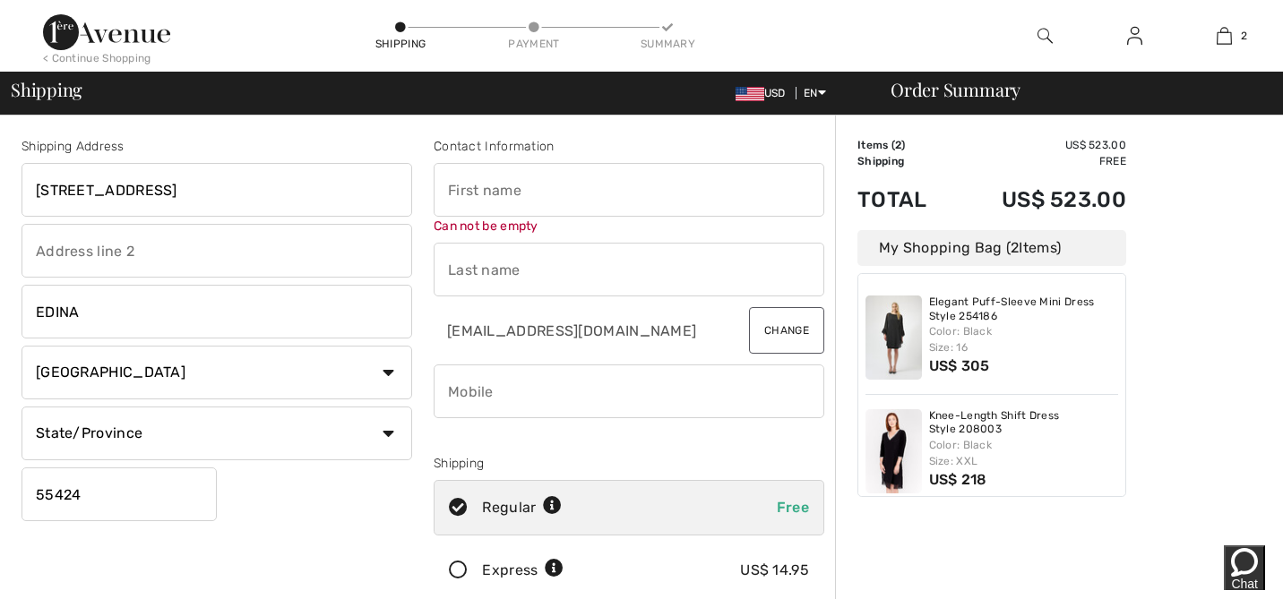
type input "Edward"
type input "Violante"
type input "6129130574"
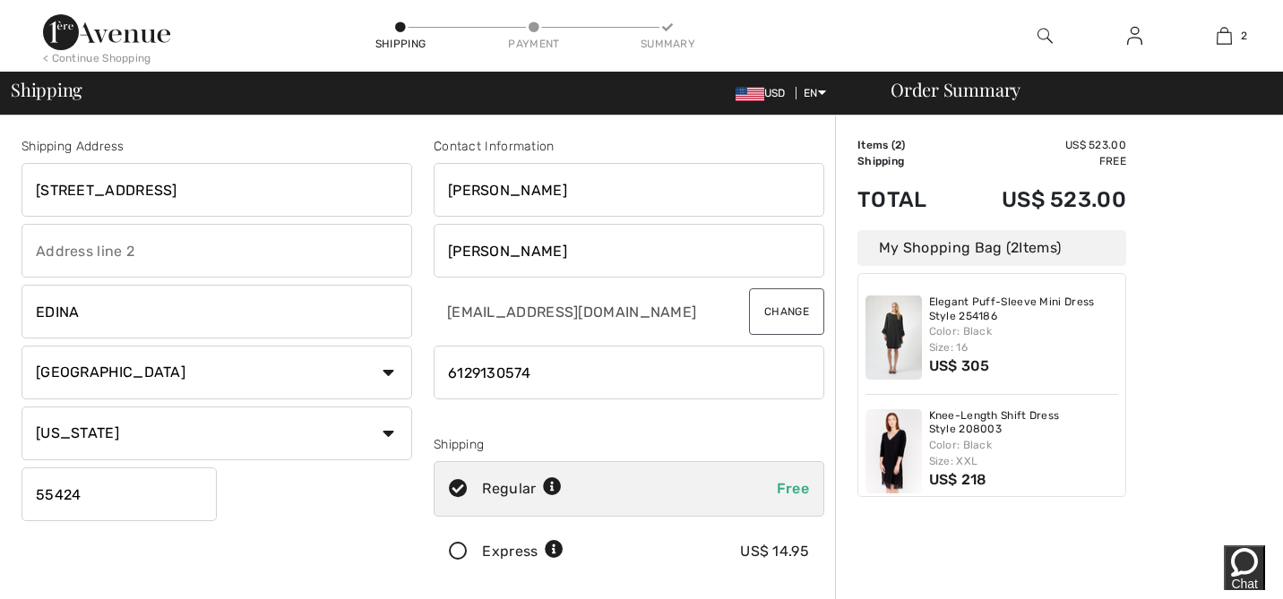
click at [502, 191] on input "Edward" at bounding box center [629, 190] width 391 height 54
type input "Elizabeth"
click at [533, 376] on input "phone" at bounding box center [629, 373] width 391 height 54
type input "9528369384"
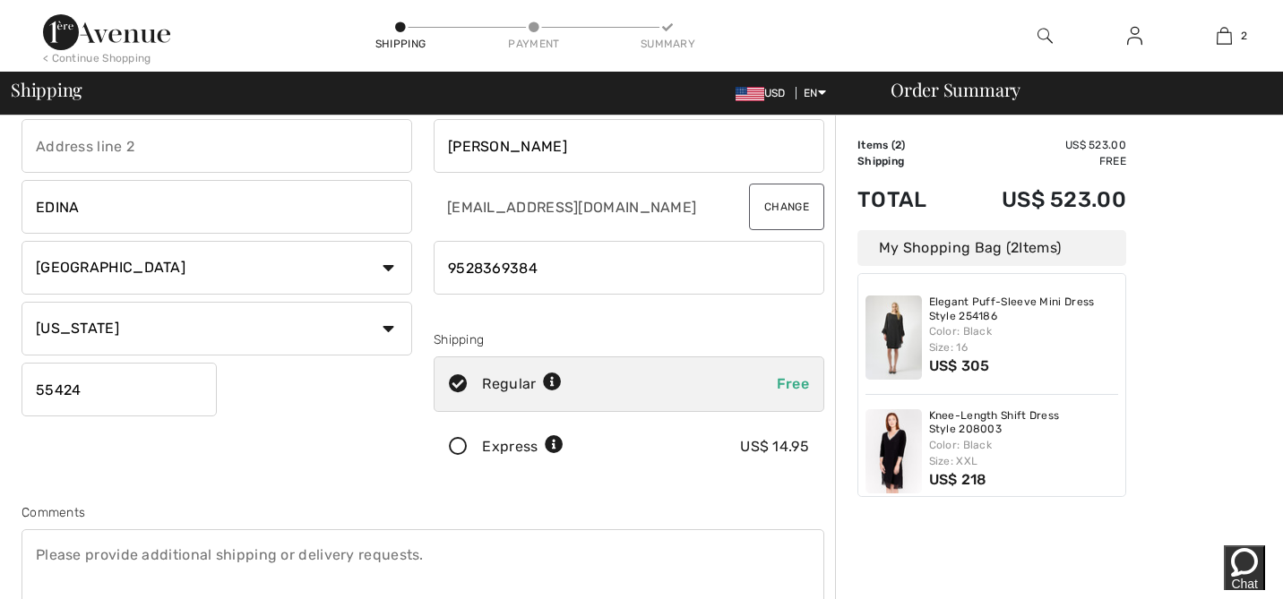
scroll to position [108, 0]
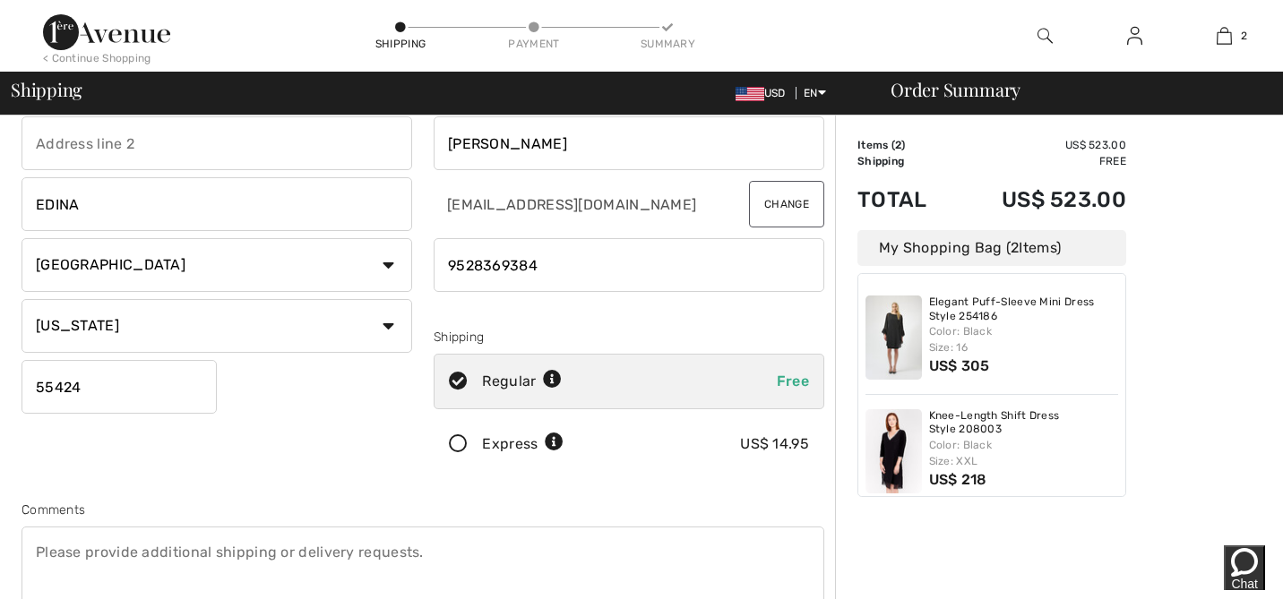
click at [459, 437] on icon at bounding box center [458, 444] width 47 height 19
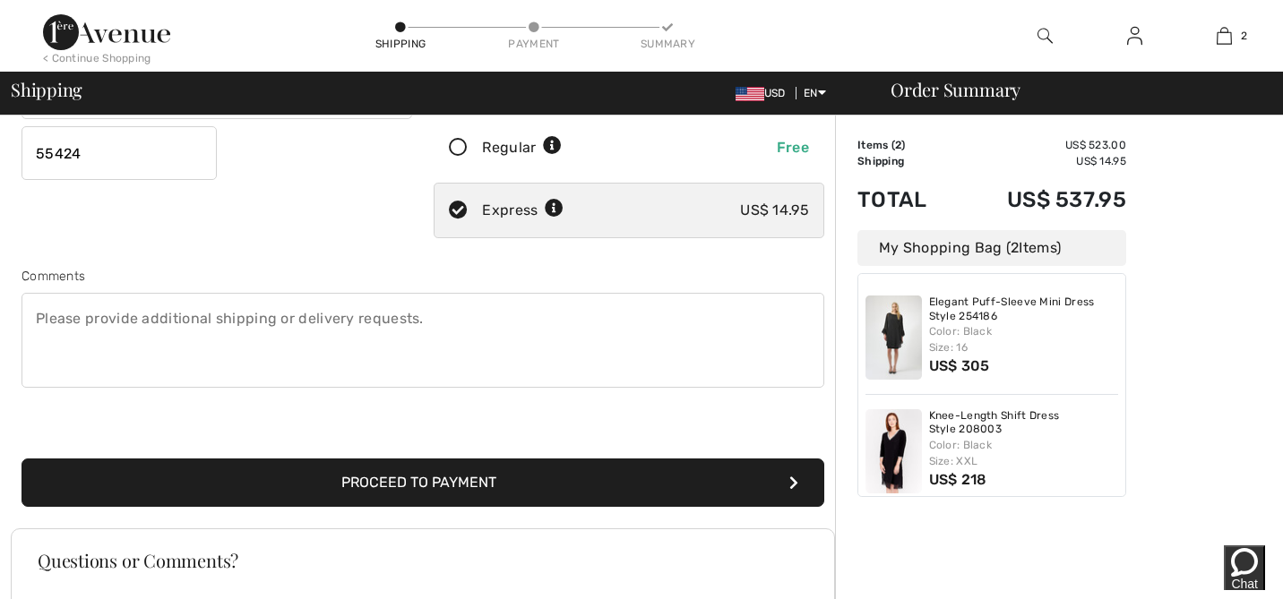
scroll to position [355, 0]
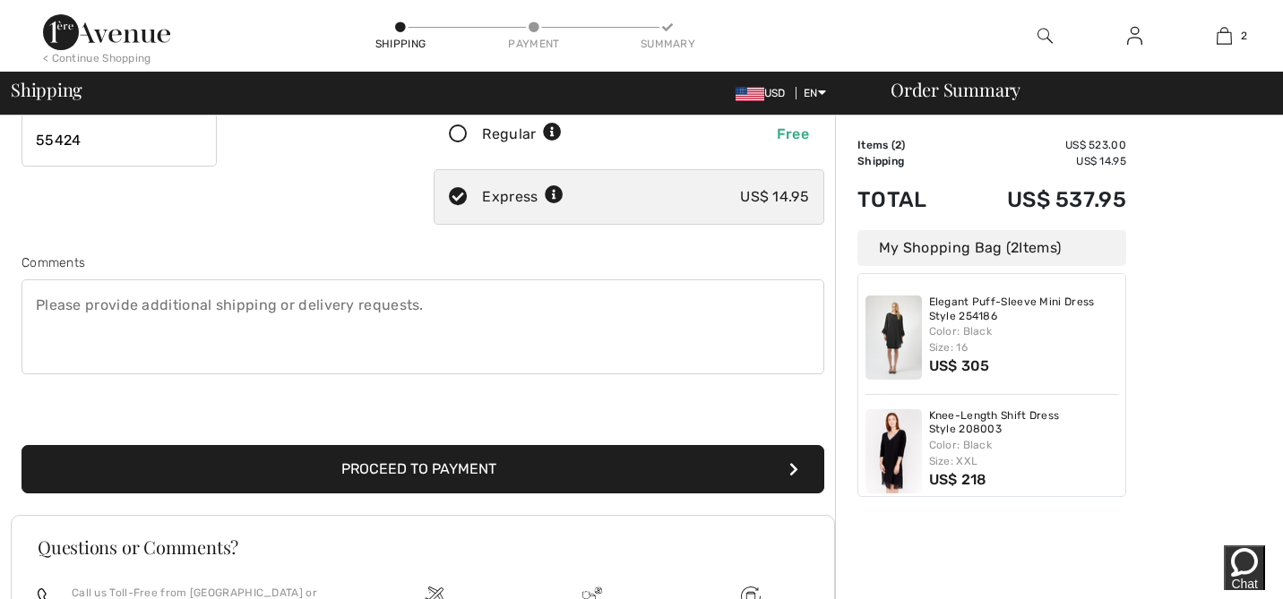
click at [555, 191] on icon at bounding box center [554, 195] width 19 height 19
click at [946, 571] on div "Order Summary Details Items ( 2 ) US$ 523.00 Promo code US$ 0.00 Shipping US$ 1…" at bounding box center [1059, 287] width 448 height 1052
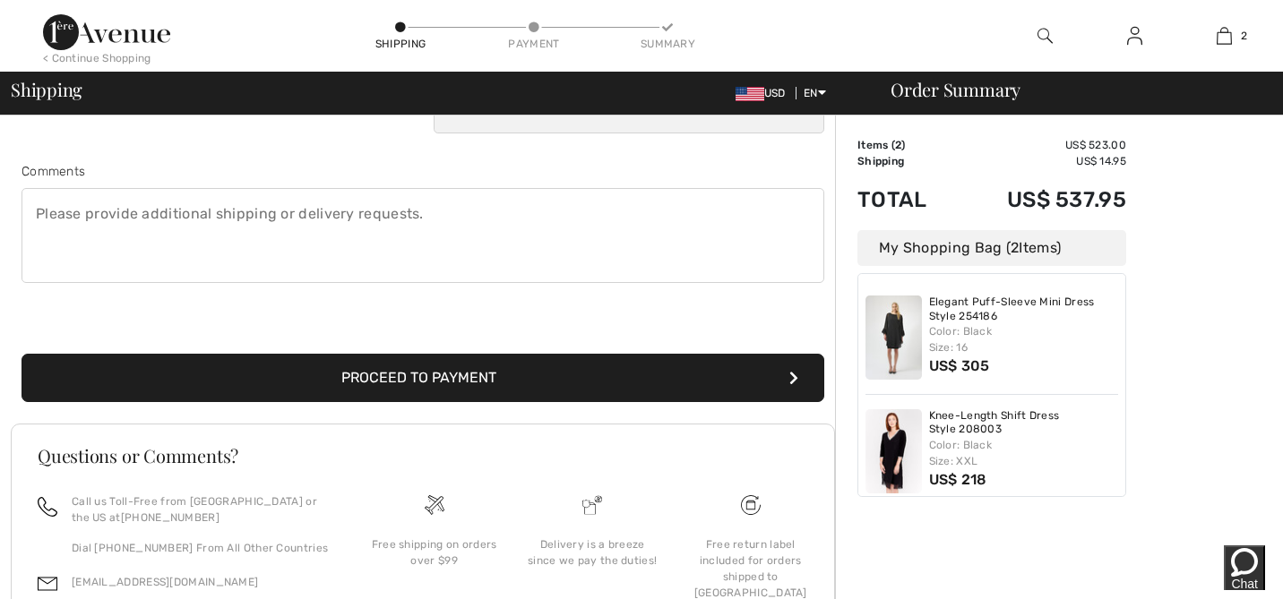
scroll to position [529, 0]
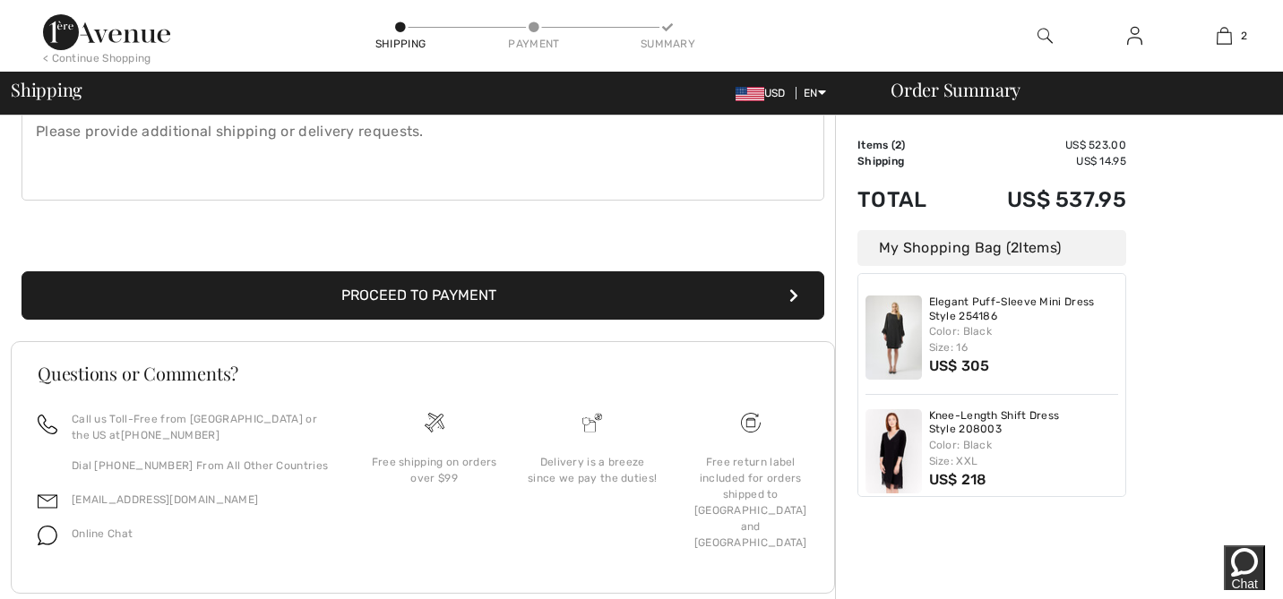
click at [897, 334] on img at bounding box center [893, 338] width 56 height 84
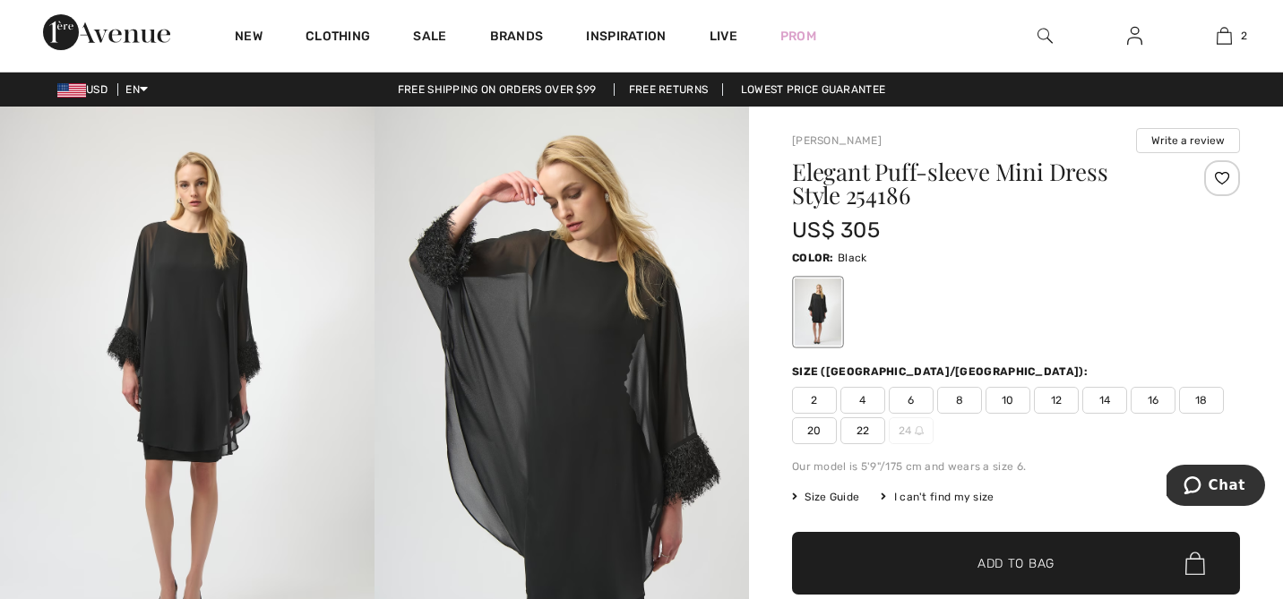
click at [183, 306] on img at bounding box center [187, 388] width 374 height 562
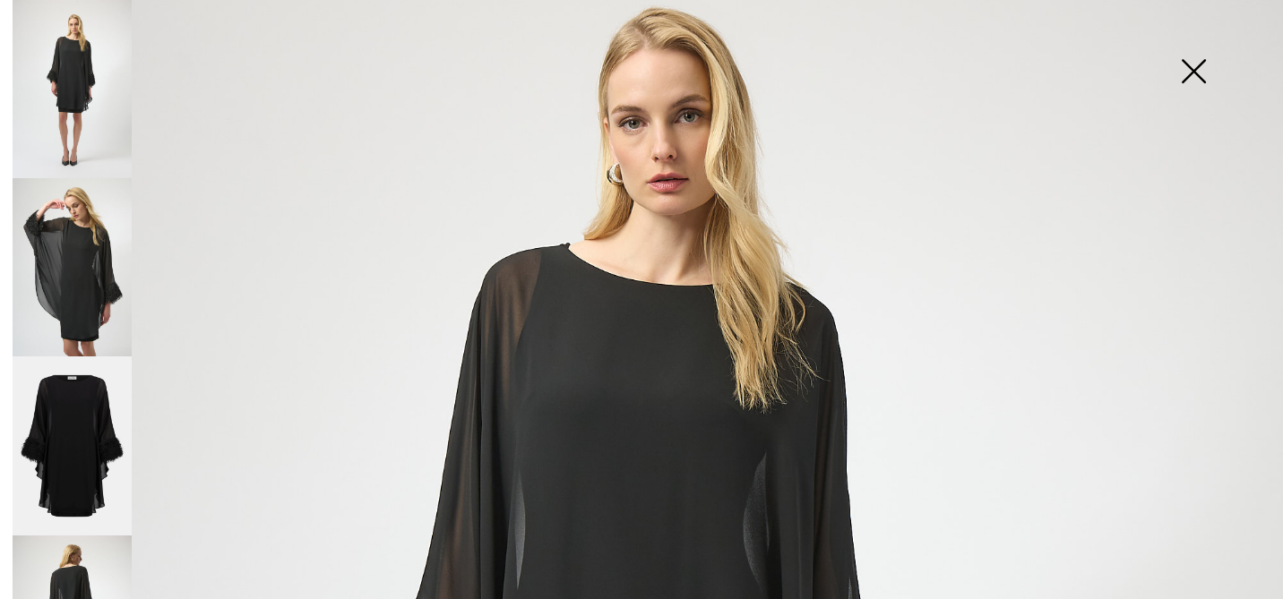
scroll to position [147, 0]
click at [1195, 68] on img at bounding box center [1194, 73] width 90 height 92
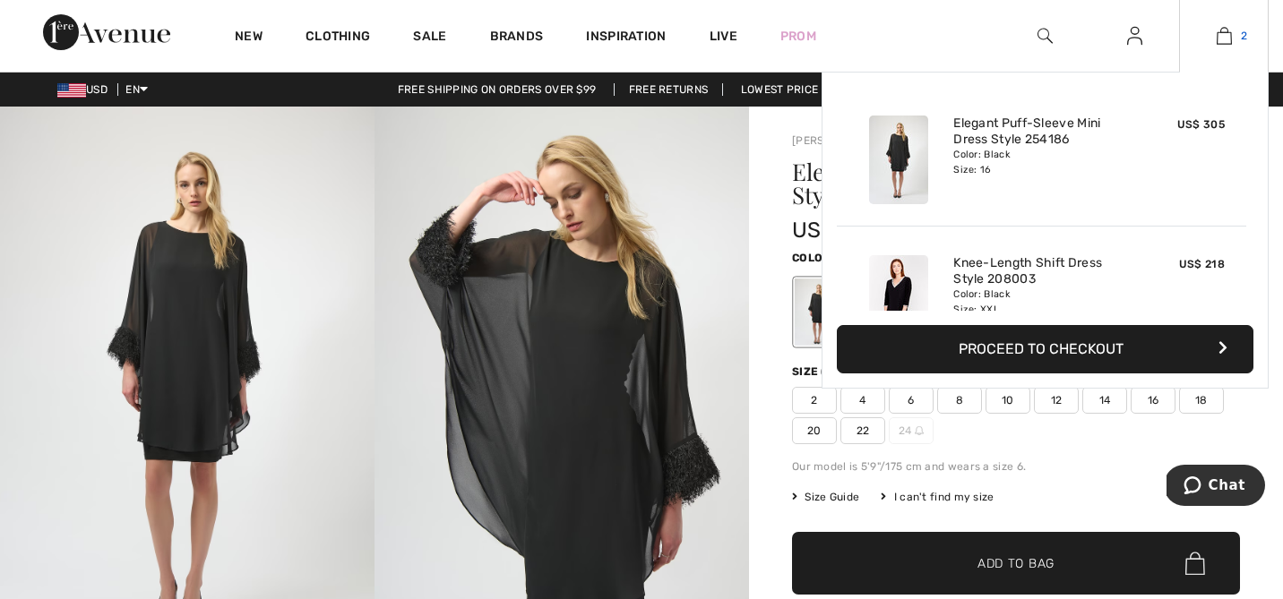
click at [1231, 30] on img at bounding box center [1224, 36] width 15 height 22
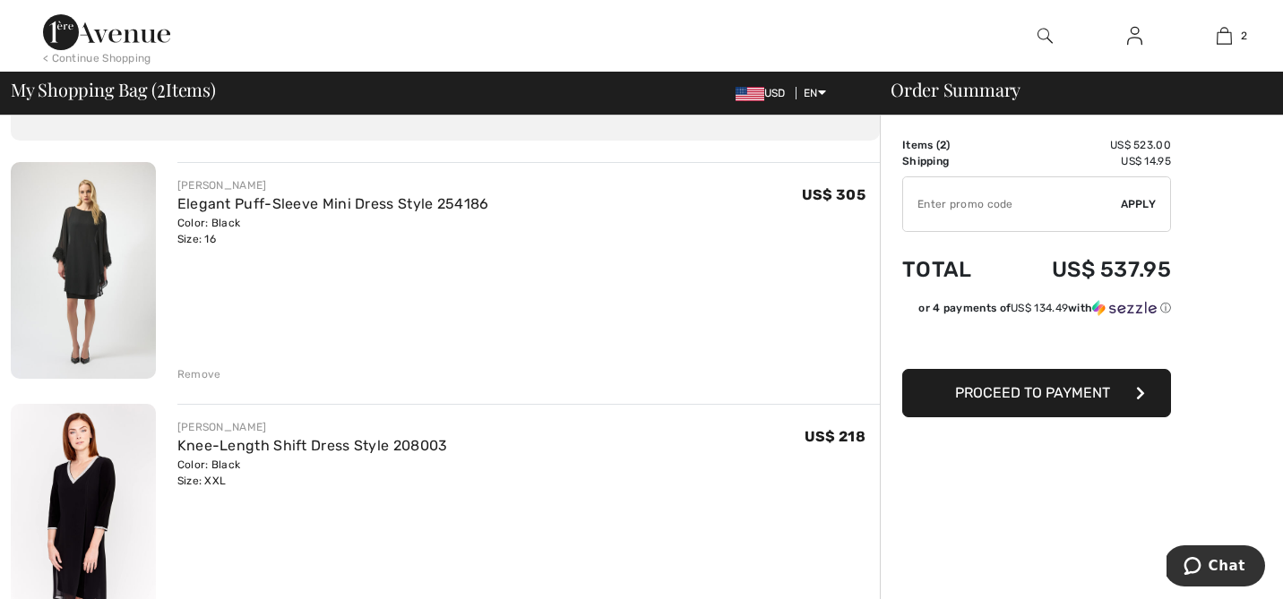
scroll to position [137, 0]
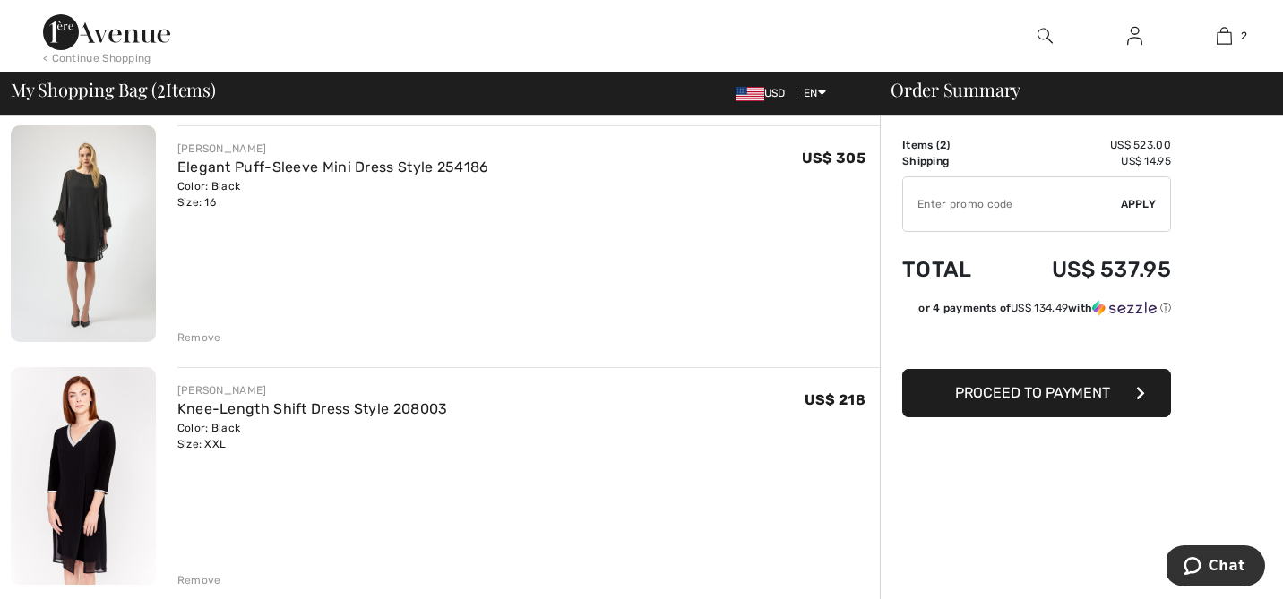
click at [200, 337] on div "Remove" at bounding box center [199, 338] width 44 height 16
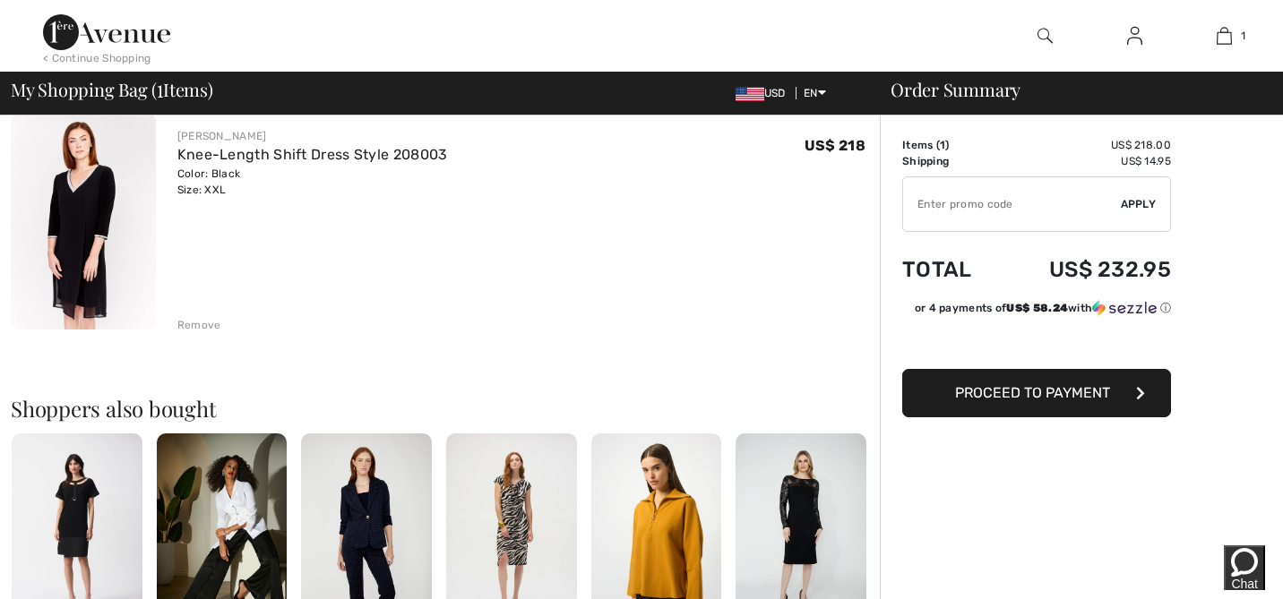
scroll to position [0, 0]
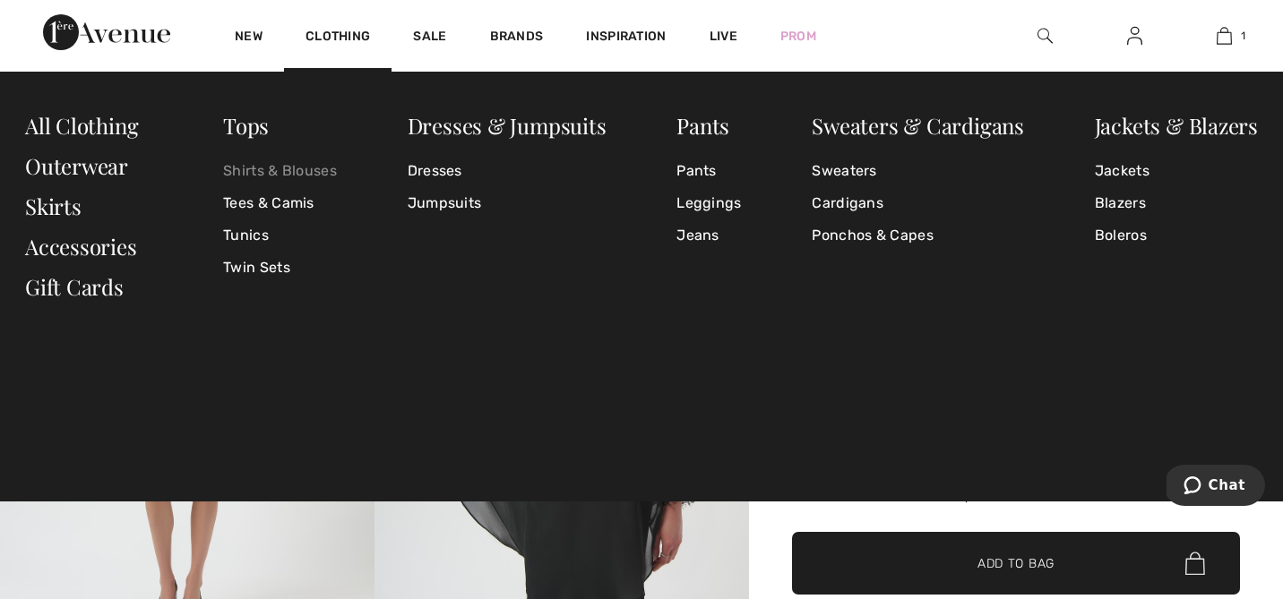
click at [282, 168] on link "Shirts & Blouses" at bounding box center [280, 171] width 114 height 32
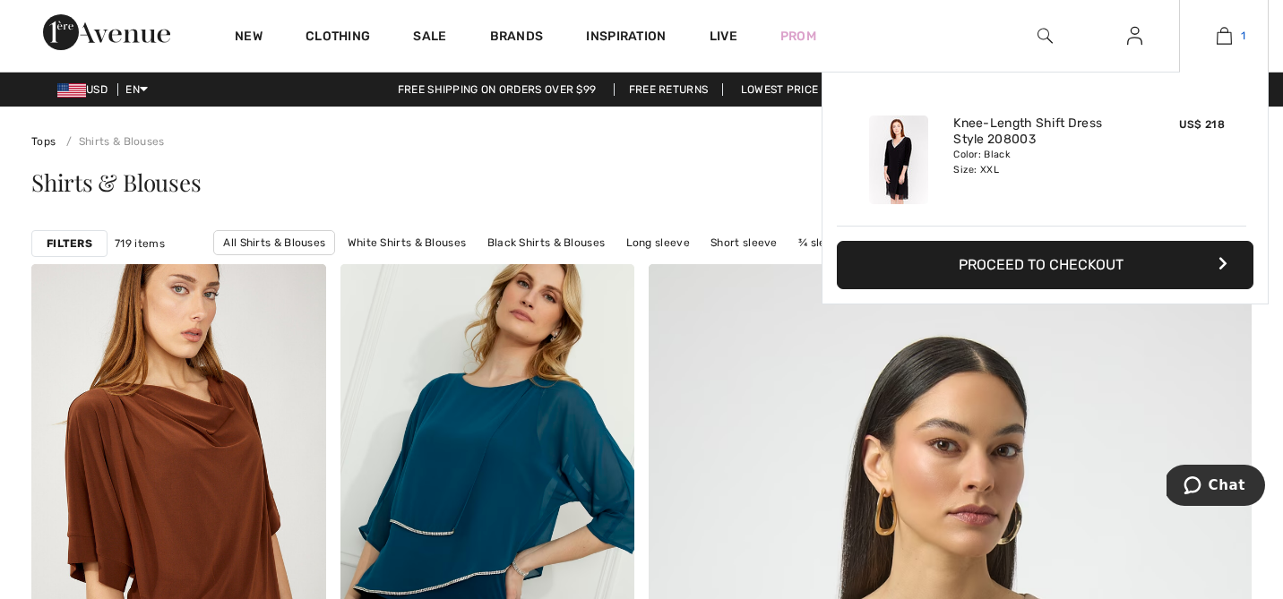
click at [1227, 30] on img at bounding box center [1224, 36] width 15 height 22
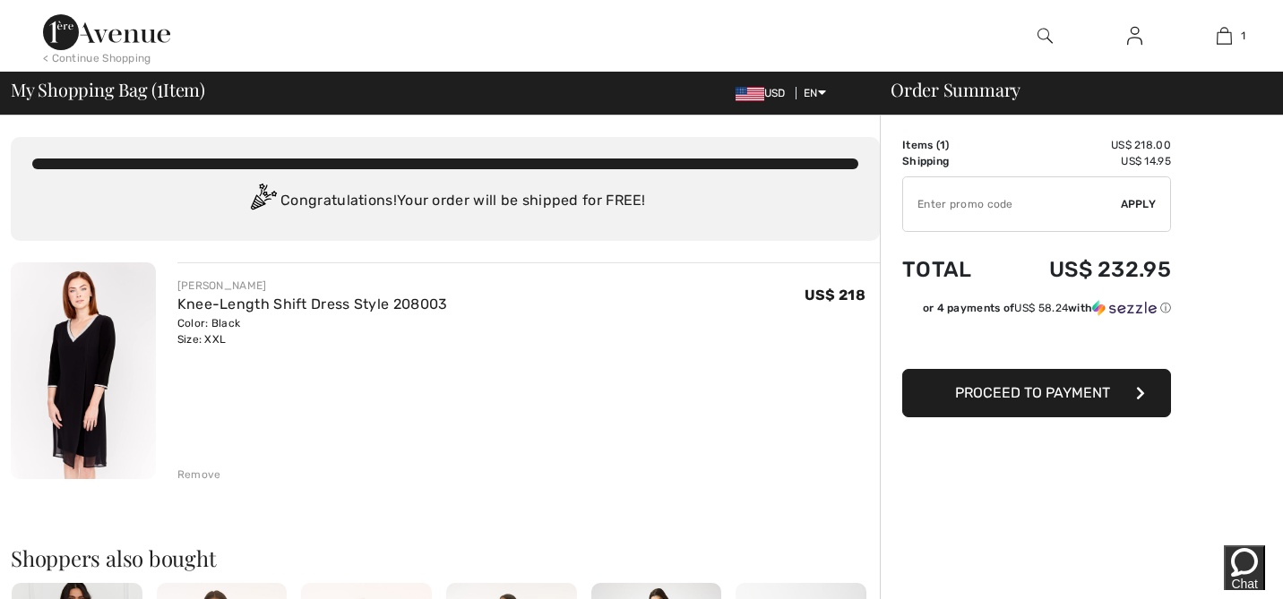
click at [98, 349] on img at bounding box center [83, 371] width 145 height 217
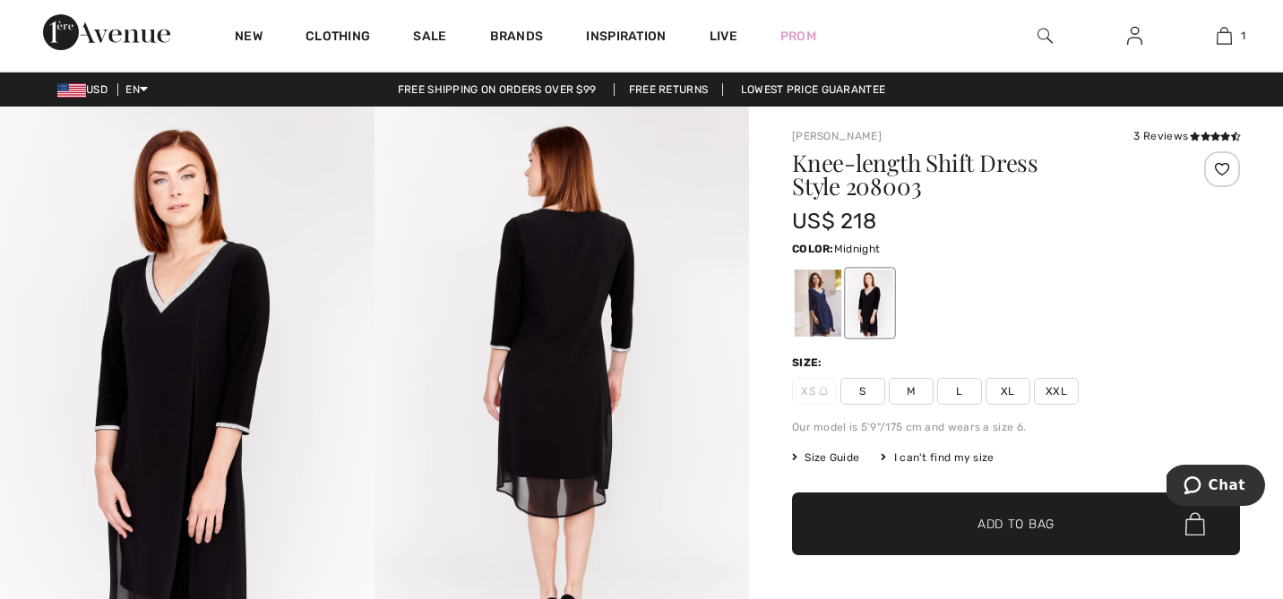
click at [824, 297] on div at bounding box center [818, 303] width 47 height 67
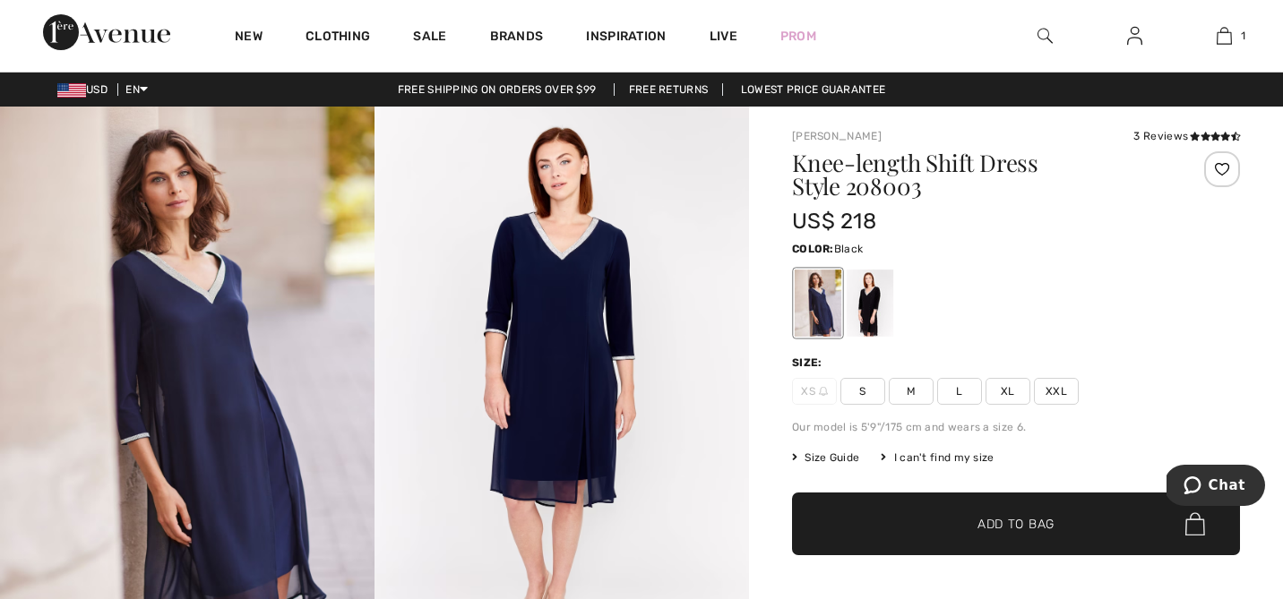
click at [871, 294] on div at bounding box center [870, 303] width 47 height 67
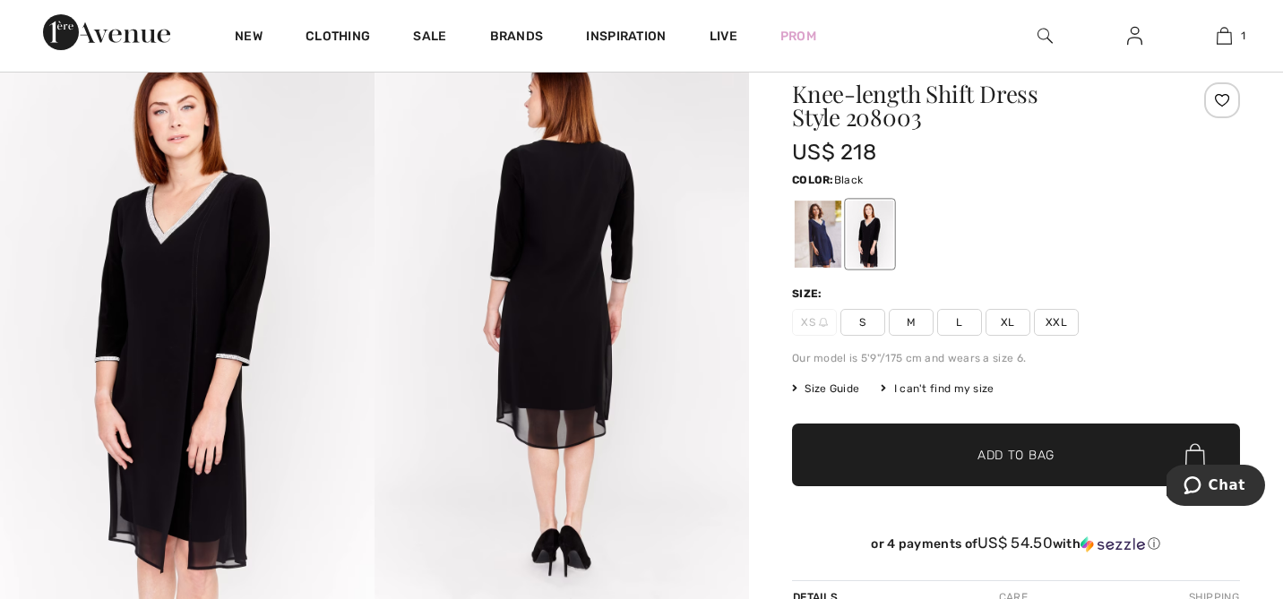
scroll to position [71, 0]
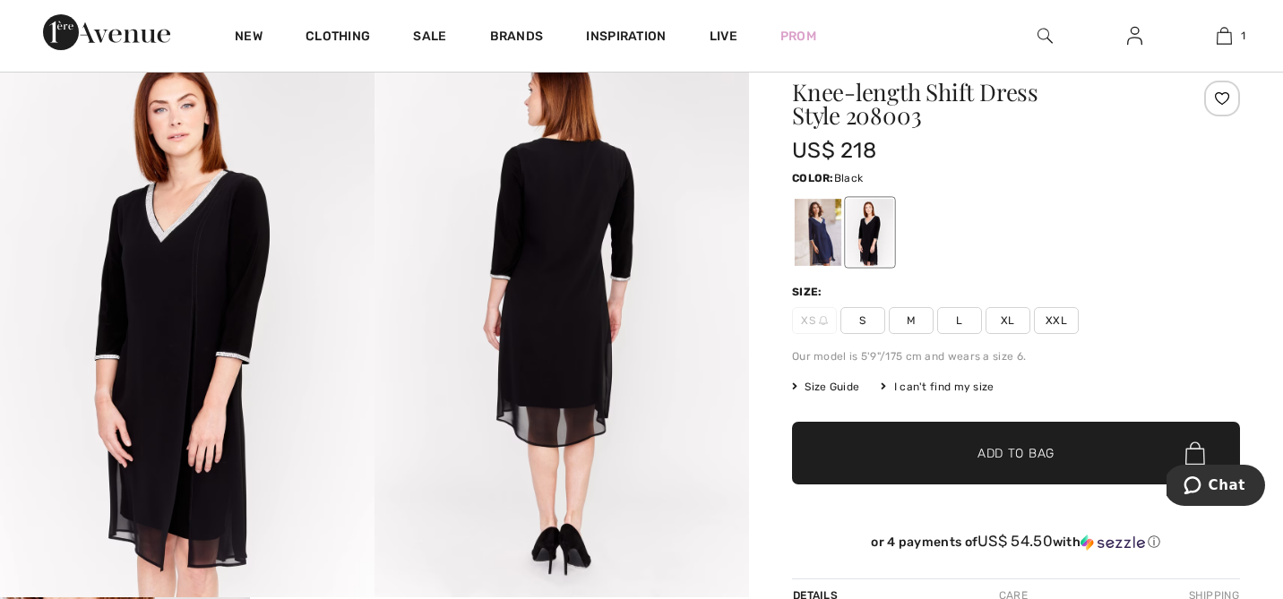
click at [831, 380] on span "Size Guide" at bounding box center [825, 387] width 67 height 16
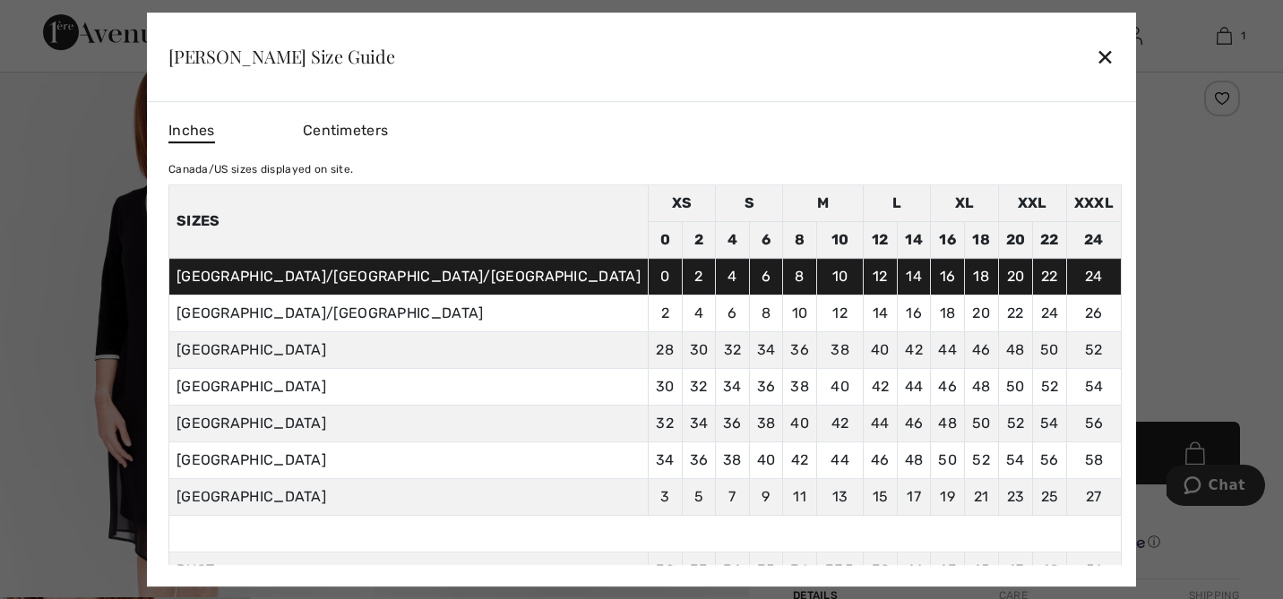
click at [1096, 54] on div "✕" at bounding box center [1105, 57] width 19 height 38
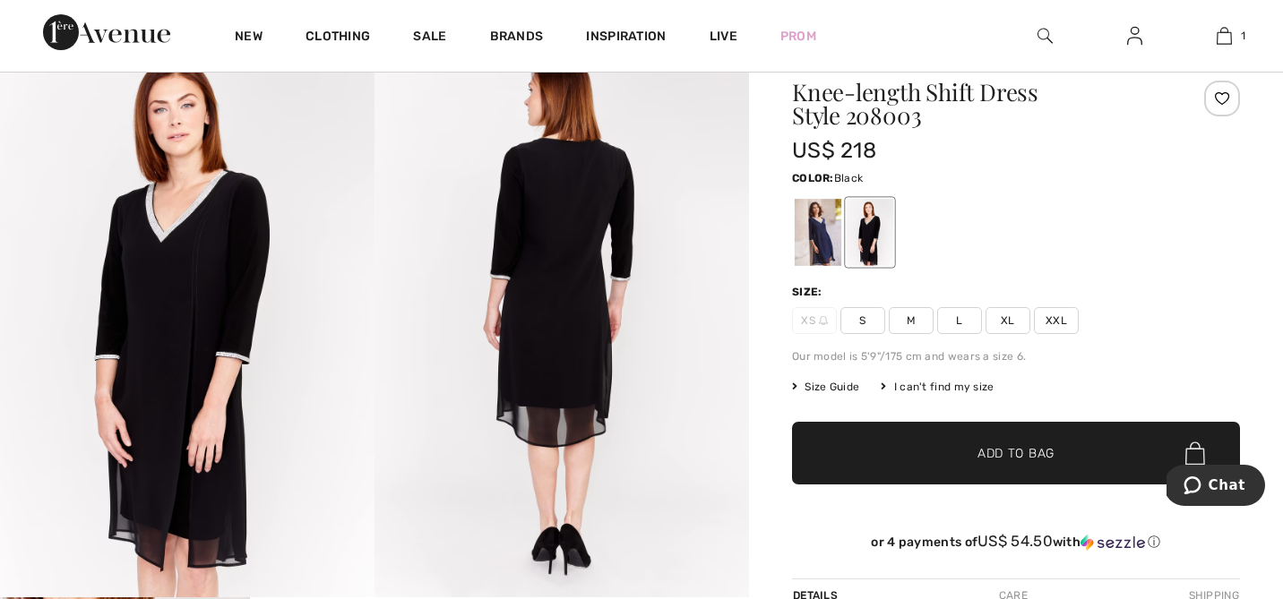
click at [1005, 314] on span "XL" at bounding box center [1008, 320] width 45 height 27
click at [1010, 447] on span "Add to Bag" at bounding box center [1015, 453] width 77 height 19
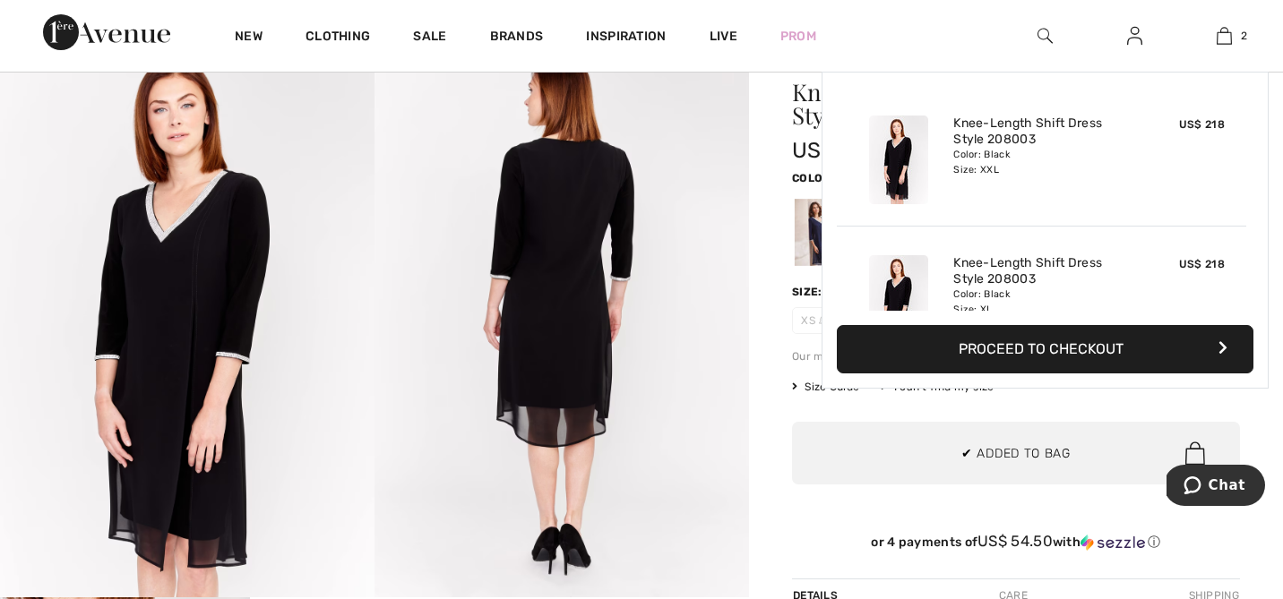
scroll to position [56, 0]
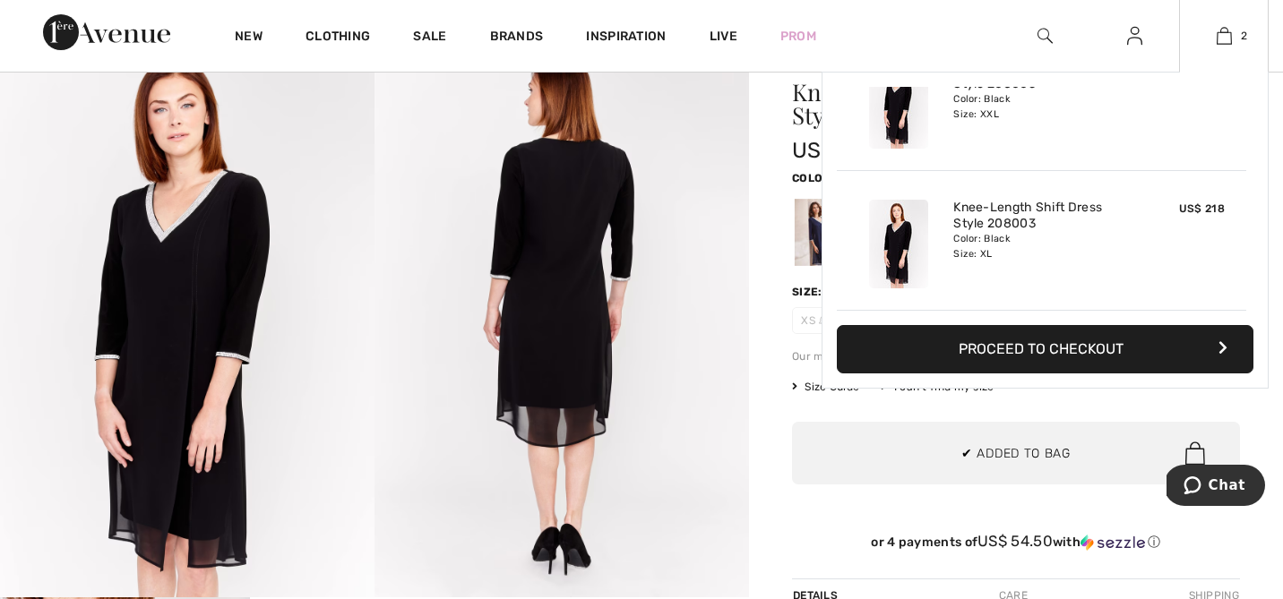
click at [1045, 351] on button "Proceed to Checkout" at bounding box center [1045, 349] width 417 height 48
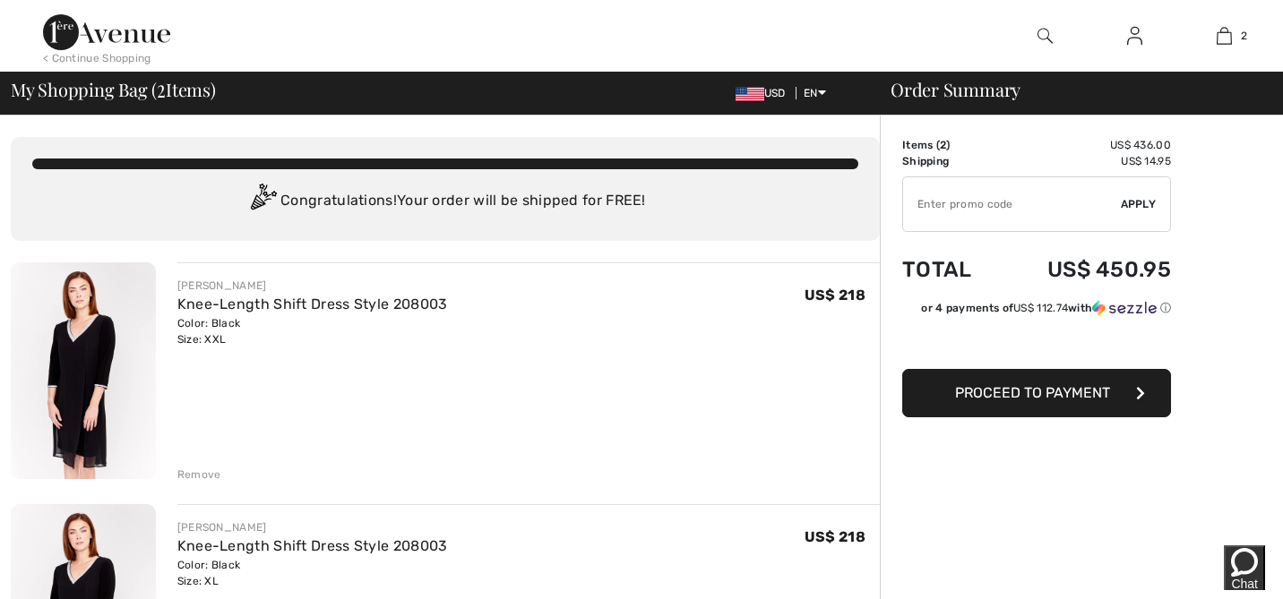
click at [1026, 385] on span "Proceed to Payment" at bounding box center [1032, 392] width 155 height 17
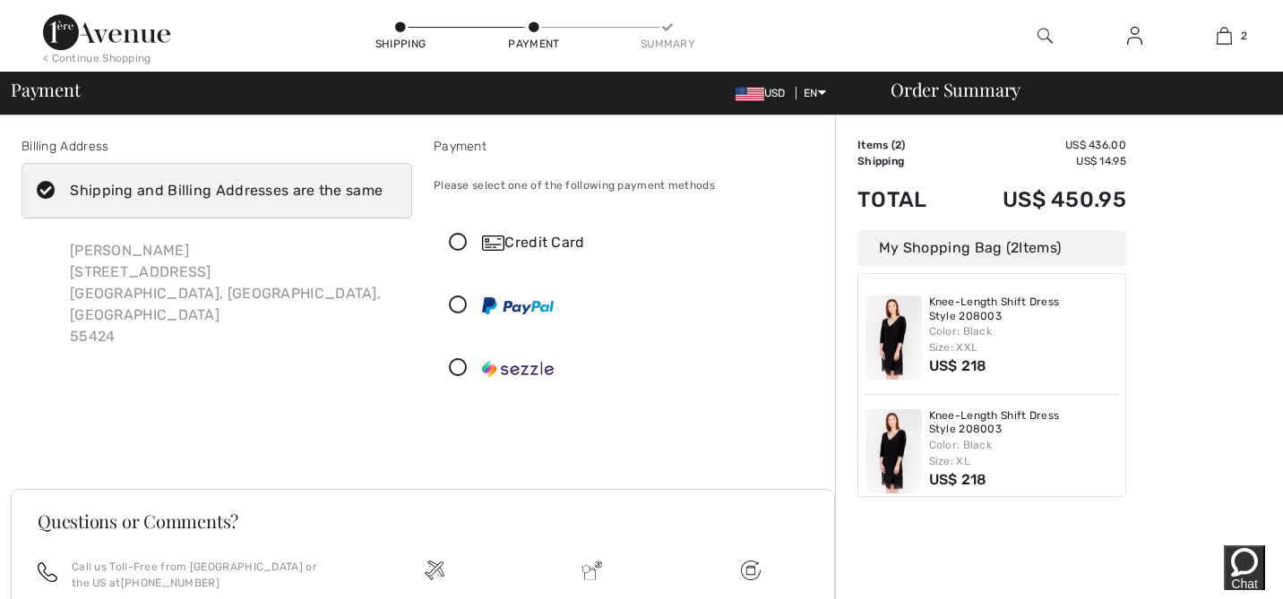
click at [512, 238] on div "Credit Card" at bounding box center [647, 243] width 330 height 22
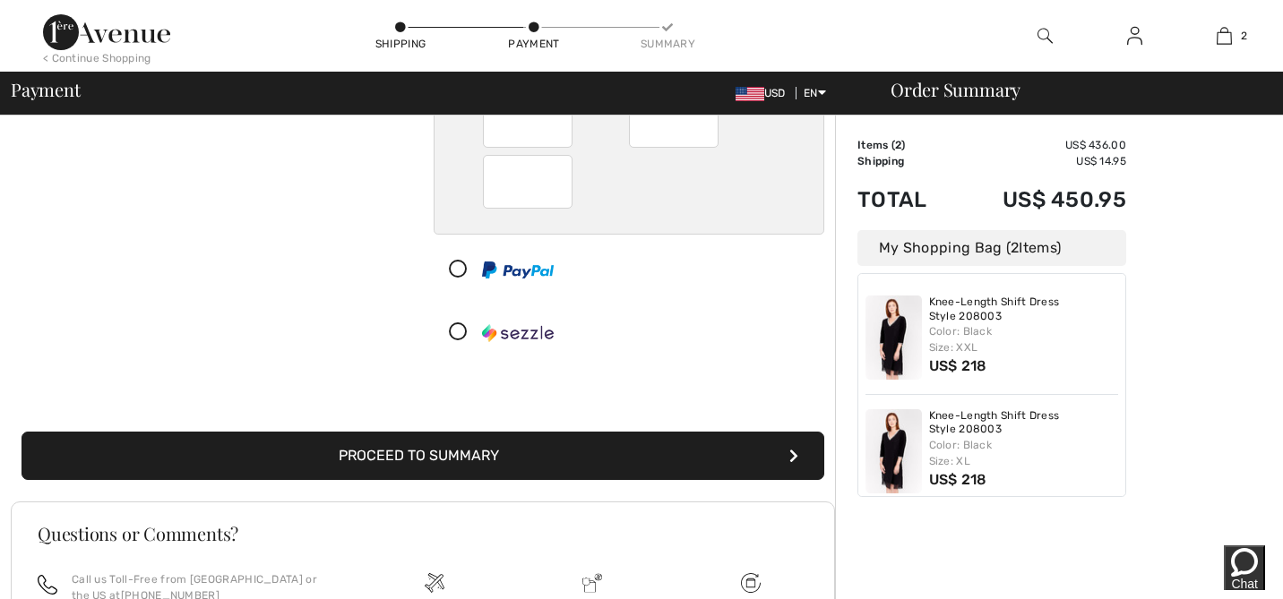
scroll to position [244, 0]
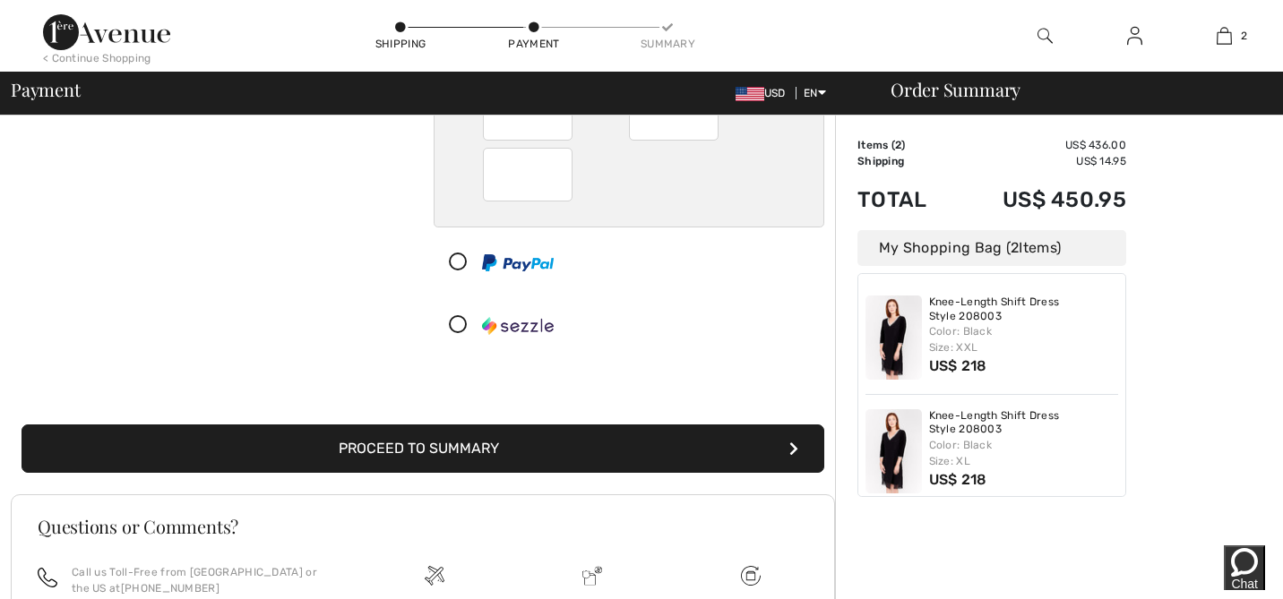
click at [511, 439] on button "Proceed to Summary" at bounding box center [423, 449] width 803 height 48
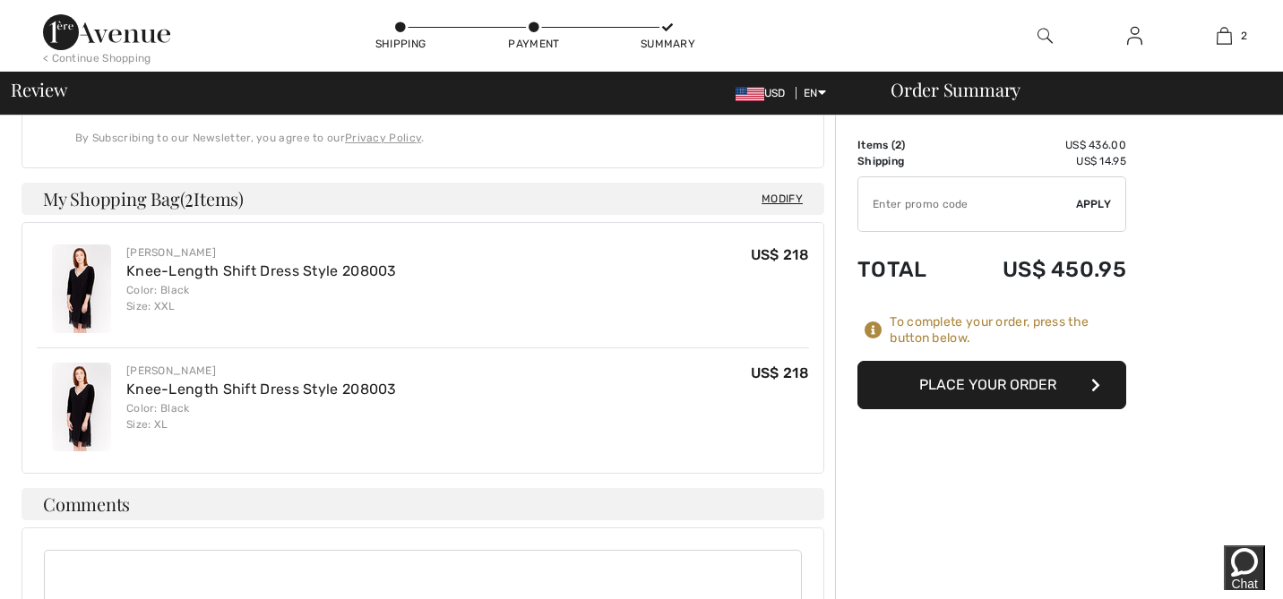
scroll to position [905, 0]
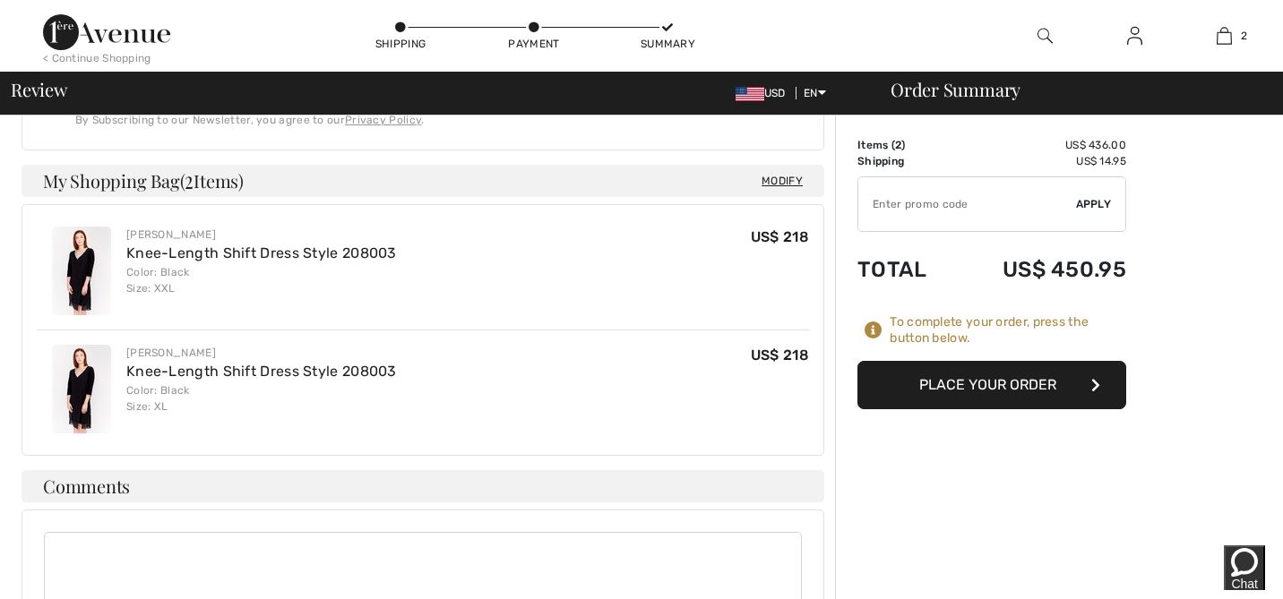
click at [938, 381] on button "Place Your Order" at bounding box center [991, 385] width 269 height 48
